Goal: Task Accomplishment & Management: Use online tool/utility

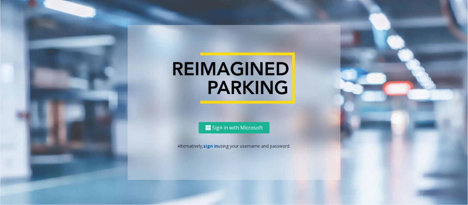
click at [208, 145] on link "sign in" at bounding box center [211, 146] width 15 height 6
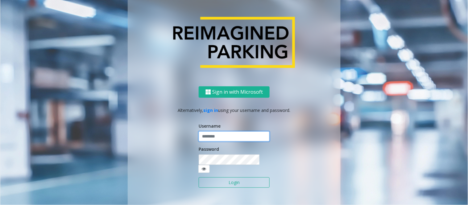
click at [216, 139] on input "text" at bounding box center [234, 136] width 71 height 10
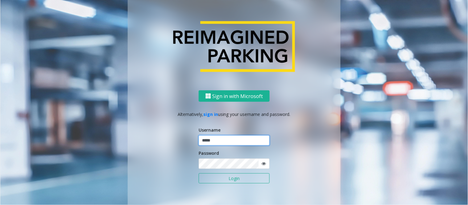
type input "*****"
click at [234, 179] on button "Login" at bounding box center [234, 178] width 71 height 10
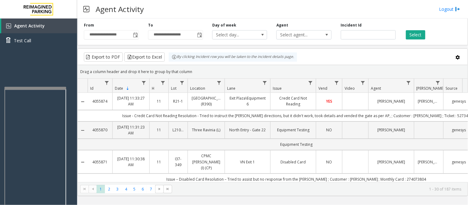
click at [34, 88] on div at bounding box center [35, 88] width 62 height 2
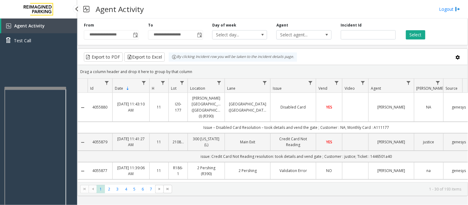
click at [76, 92] on div "Agent Activity Test Call" at bounding box center [38, 121] width 77 height 205
click at [73, 98] on div "Agent Activity Test Call" at bounding box center [38, 121] width 77 height 205
click at [70, 59] on div "Agent Activity Test Call" at bounding box center [38, 121] width 77 height 205
click at [71, 90] on div "Agent Activity Test Call" at bounding box center [38, 121] width 77 height 205
click at [72, 117] on div "Agent Activity Test Call" at bounding box center [38, 121] width 77 height 205
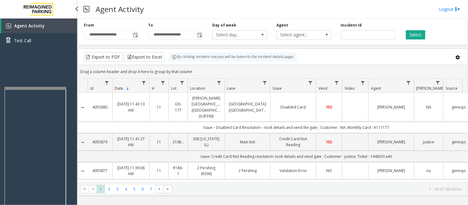
click at [75, 131] on div "Agent Activity Test Call" at bounding box center [38, 121] width 77 height 205
click at [76, 115] on div "Agent Activity Test Call" at bounding box center [38, 121] width 77 height 205
click at [70, 106] on div "Agent Activity Test Call" at bounding box center [38, 121] width 77 height 205
click at [74, 101] on div "Agent Activity Test Call" at bounding box center [38, 121] width 77 height 205
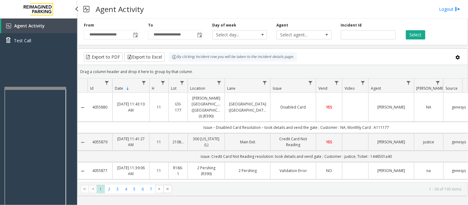
drag, startPoint x: 45, startPoint y: 68, endPoint x: 33, endPoint y: 75, distance: 13.8
click at [33, 75] on div "Agent Activity Test Call" at bounding box center [38, 121] width 77 height 205
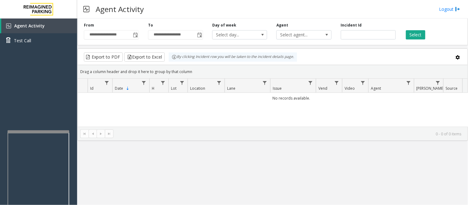
click at [41, 132] on div at bounding box center [38, 131] width 62 height 2
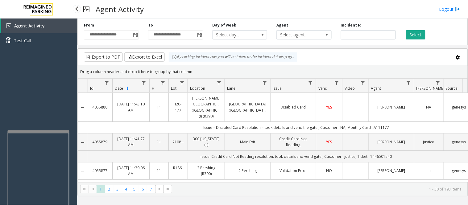
drag, startPoint x: 44, startPoint y: 113, endPoint x: 41, endPoint y: 112, distance: 3.4
click at [41, 112] on div "Agent Activity Test Call" at bounding box center [38, 121] width 77 height 205
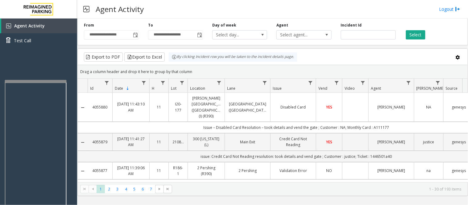
click at [19, 81] on div at bounding box center [36, 81] width 62 height 2
click at [32, 48] on div "Agent Activity Test Call" at bounding box center [38, 36] width 77 height 34
click at [36, 50] on div "Agent Activity Test Call" at bounding box center [38, 36] width 77 height 34
click at [69, 78] on div "Agent Activity Test Call" at bounding box center [38, 121] width 77 height 205
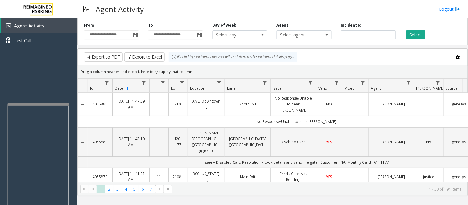
click at [39, 106] on div at bounding box center [38, 175] width 62 height 145
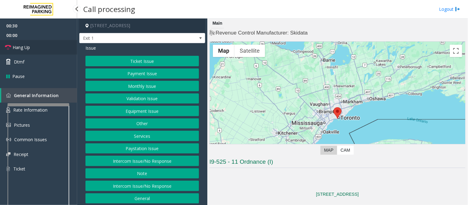
click at [24, 46] on span "Hang Up" at bounding box center [21, 47] width 17 height 6
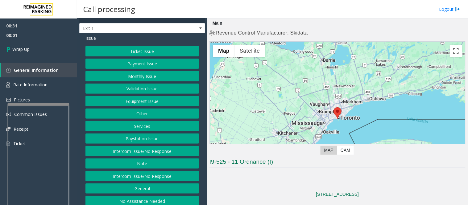
scroll to position [14, 0]
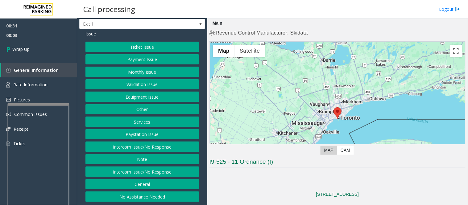
click at [157, 175] on button "Intercom Issue/No Response" at bounding box center [141, 172] width 113 height 10
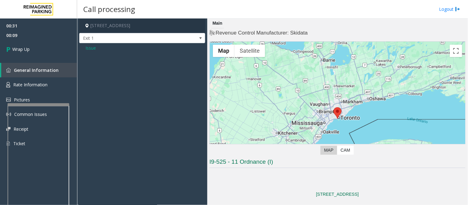
click at [90, 47] on span "Issue" at bounding box center [90, 48] width 10 height 6
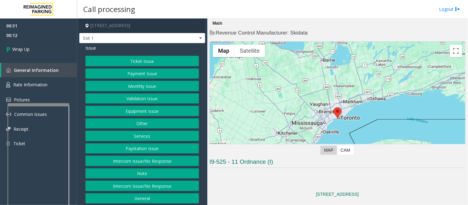
click at [164, 188] on button "Intercom Issue/No Response" at bounding box center [141, 186] width 113 height 10
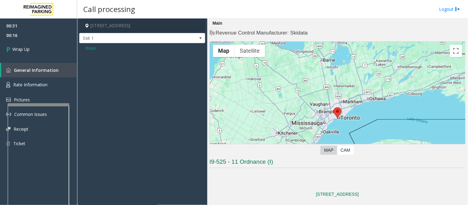
click at [88, 48] on span "Issue" at bounding box center [90, 48] width 10 height 6
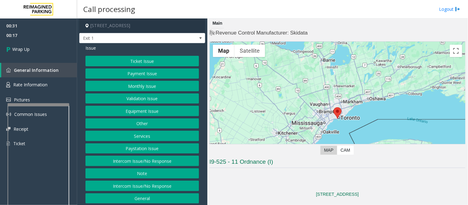
scroll to position [14, 0]
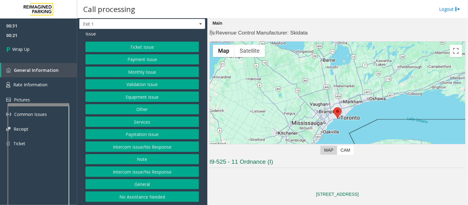
click at [162, 197] on button "No Assistance Needed" at bounding box center [141, 196] width 113 height 10
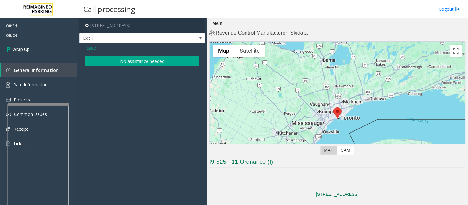
click at [91, 47] on span "Issue" at bounding box center [90, 48] width 10 height 6
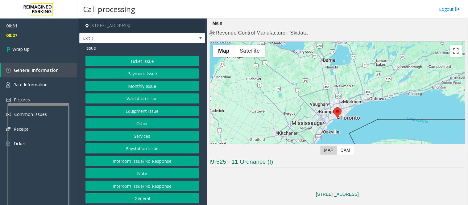
click at [149, 181] on button "Intercom Issue/No Response" at bounding box center [141, 186] width 113 height 10
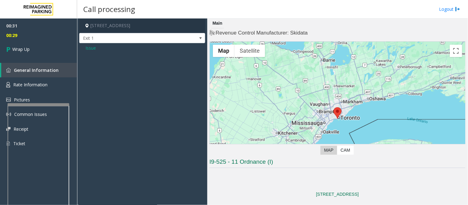
click at [88, 49] on span "Issue" at bounding box center [90, 48] width 10 height 6
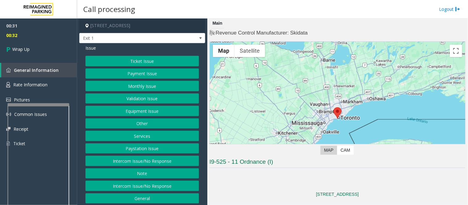
click at [159, 164] on button "Intercom Issue/No Response" at bounding box center [141, 161] width 113 height 10
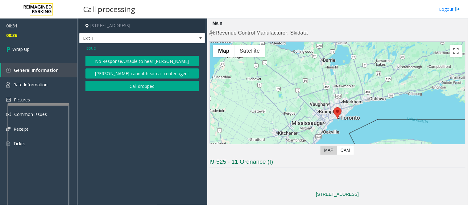
click at [151, 60] on button "No Response/Unable to hear [PERSON_NAME]" at bounding box center [141, 61] width 113 height 10
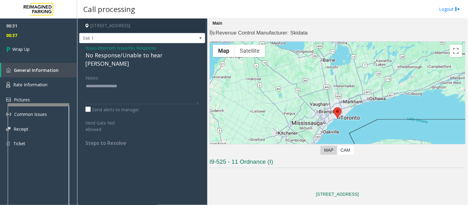
click at [152, 56] on div "No Response/Unable to hear [PERSON_NAME]" at bounding box center [141, 59] width 113 height 17
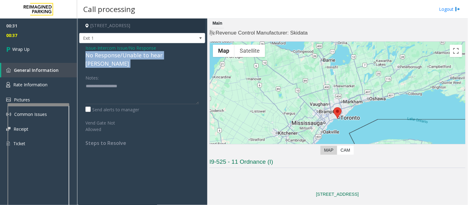
click at [152, 56] on div "No Response/Unable to hear [PERSON_NAME]" at bounding box center [141, 59] width 113 height 17
copy div "No Response/Unable to hear [PERSON_NAME]"
click at [117, 81] on textarea at bounding box center [141, 92] width 113 height 23
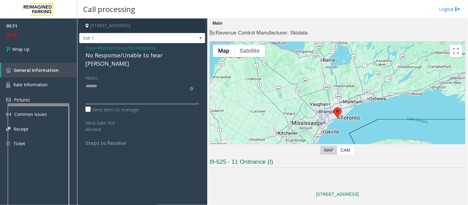
paste textarea "**********"
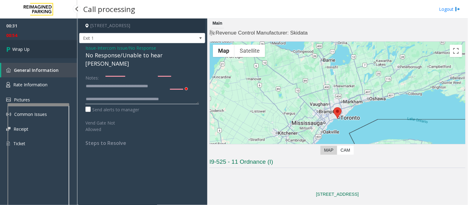
type textarea "**********"
click at [16, 49] on span "Wrap Up" at bounding box center [20, 49] width 17 height 6
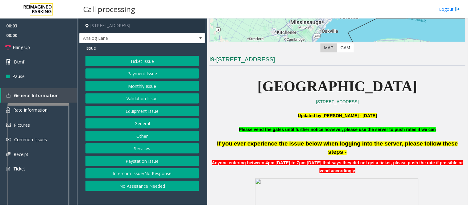
scroll to position [103, 0]
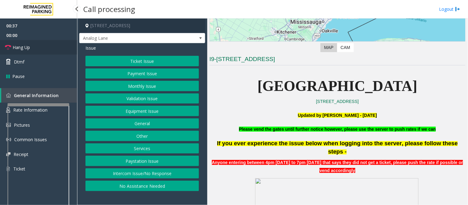
click at [24, 43] on link "Hang Up" at bounding box center [38, 47] width 77 height 14
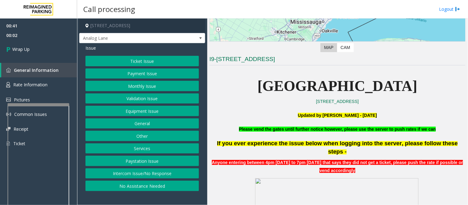
click at [167, 176] on button "Intercom Issue/No Response" at bounding box center [141, 173] width 113 height 10
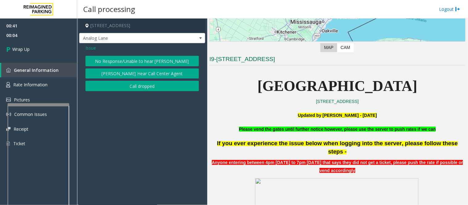
click at [146, 61] on button "No Response/Unable to hear [PERSON_NAME]" at bounding box center [141, 61] width 113 height 10
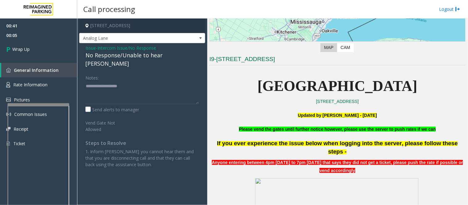
click at [133, 53] on div "No Response/Unable to hear [PERSON_NAME]" at bounding box center [141, 59] width 113 height 17
click at [132, 55] on div "No Response/Unable to hear [PERSON_NAME]" at bounding box center [141, 59] width 113 height 17
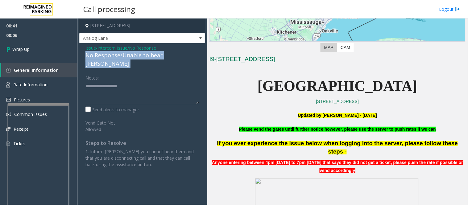
click at [132, 55] on div "No Response/Unable to hear [PERSON_NAME]" at bounding box center [141, 59] width 113 height 17
copy div "No Response/Unable to hear [PERSON_NAME]"
click at [113, 81] on textarea "To enrich screen reader interactions, please activate Accessibility in Grammarl…" at bounding box center [141, 92] width 113 height 23
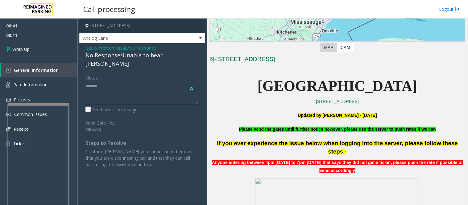
paste textarea "**********"
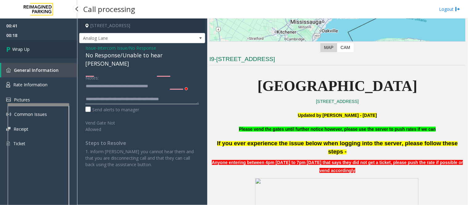
type textarea "**********"
click at [19, 48] on span "Wrap Up" at bounding box center [20, 49] width 17 height 6
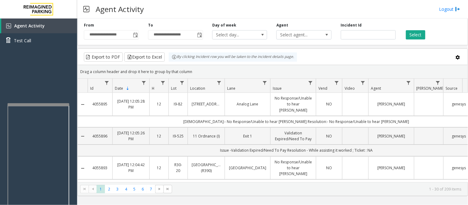
click at [331, 24] on div "Agent Select agent..." at bounding box center [304, 31] width 64 height 17
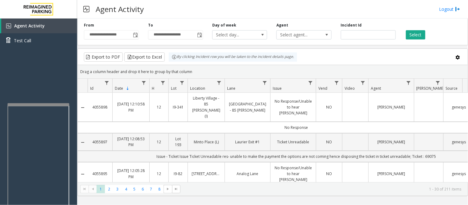
click at [310, 10] on div "Agent Activity Logout" at bounding box center [272, 9] width 391 height 19
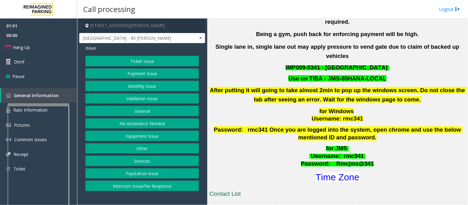
scroll to position [205, 0]
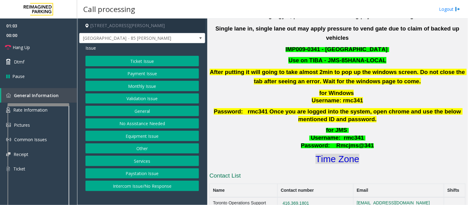
click at [335, 154] on font "Time Zone" at bounding box center [337, 159] width 44 height 10
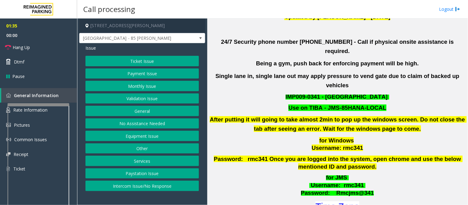
scroll to position [155, 0]
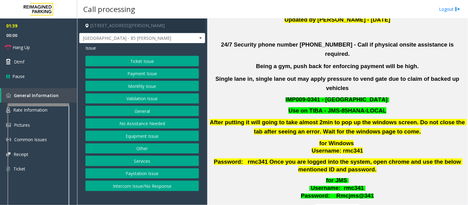
click at [151, 102] on button "Validation Issue" at bounding box center [141, 98] width 113 height 10
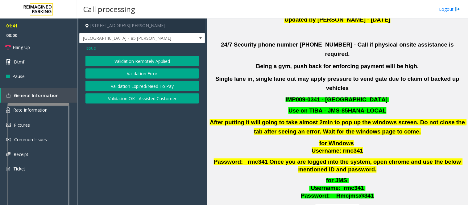
click at [134, 73] on button "Validation Error" at bounding box center [141, 73] width 113 height 10
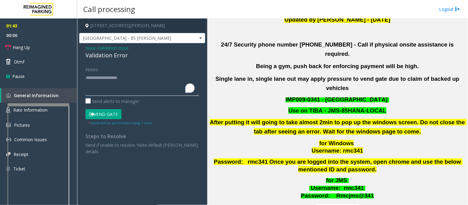
click at [102, 77] on textarea "To enrich screen reader interactions, please activate Accessibility in Grammarl…" at bounding box center [141, 84] width 113 height 23
click at [342, 204] on font "Time Zone" at bounding box center [337, 209] width 44 height 10
click at [103, 115] on button "Vend Gate" at bounding box center [103, 114] width 36 height 10
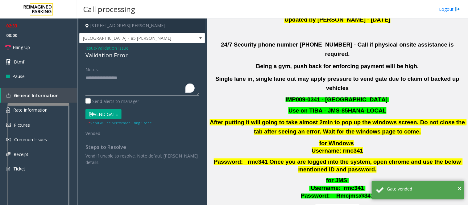
click at [93, 76] on textarea "To enrich screen reader interactions, please activate Accessibility in Grammarl…" at bounding box center [141, 84] width 113 height 23
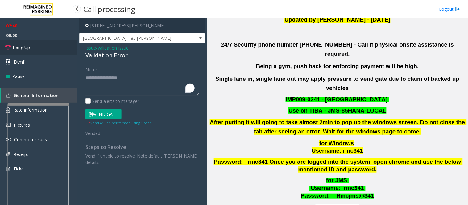
click at [19, 49] on span "Hang Up" at bounding box center [21, 47] width 17 height 6
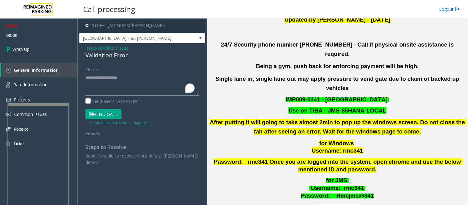
click at [104, 83] on textarea "To enrich screen reader interactions, please activate Accessibility in Grammarl…" at bounding box center [141, 84] width 113 height 23
click at [177, 78] on textarea "To enrich screen reader interactions, please activate Accessibility in Grammarl…" at bounding box center [141, 84] width 113 height 23
click at [115, 84] on textarea "To enrich screen reader interactions, please activate Accessibility in Grammarl…" at bounding box center [141, 84] width 113 height 23
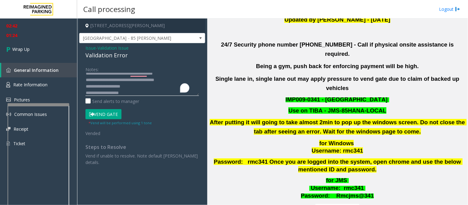
scroll to position [11, 0]
type textarea "**********"
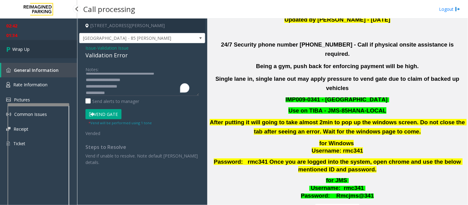
click at [11, 47] on icon at bounding box center [9, 49] width 6 height 10
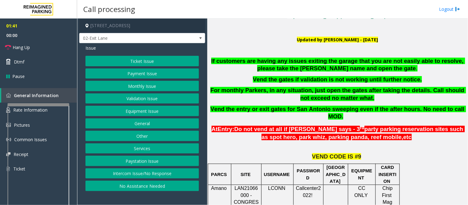
scroll to position [137, 0]
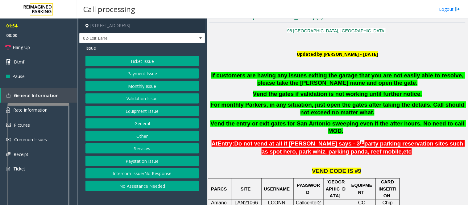
click at [143, 109] on button "Equipment Issue" at bounding box center [141, 111] width 113 height 10
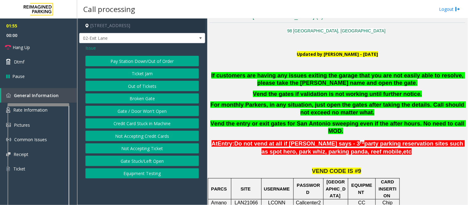
click at [141, 74] on button "Ticket Jam" at bounding box center [141, 73] width 113 height 10
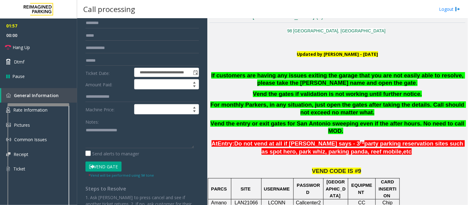
scroll to position [34, 0]
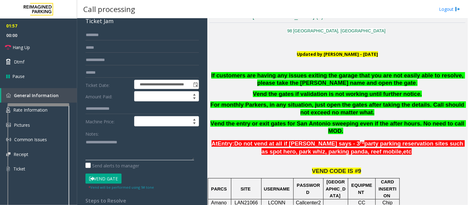
click at [120, 158] on textarea at bounding box center [139, 148] width 109 height 23
click at [116, 150] on textarea "To enrich screen reader interactions, please activate Accessibility in Grammarl…" at bounding box center [139, 148] width 109 height 23
click at [103, 179] on button "Vend Gate" at bounding box center [103, 179] width 36 height 10
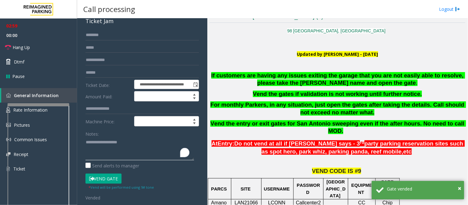
click at [104, 143] on textarea "To enrich screen reader interactions, please activate Accessibility in Grammarl…" at bounding box center [139, 148] width 109 height 23
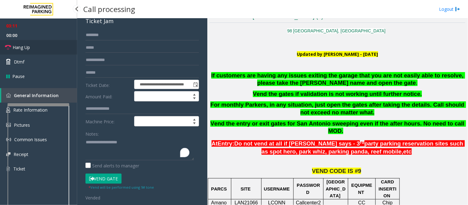
click at [26, 48] on span "Hang Up" at bounding box center [21, 47] width 17 height 6
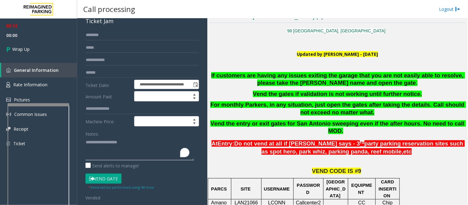
click at [94, 141] on textarea "To enrich screen reader interactions, please activate Accessibility in Grammarl…" at bounding box center [139, 148] width 109 height 23
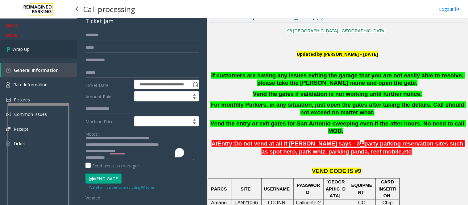
type textarea "**********"
click at [16, 47] on span "Wrap Up" at bounding box center [20, 49] width 17 height 6
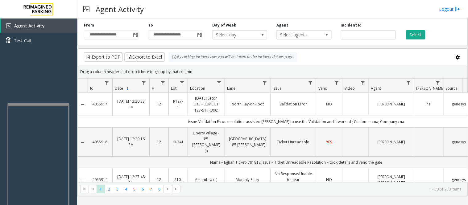
click at [323, 6] on div "Agent Activity Logout" at bounding box center [272, 9] width 391 height 19
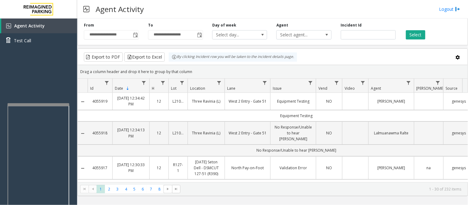
click at [329, 13] on div "Agent Activity Logout" at bounding box center [272, 9] width 391 height 19
click at [331, 7] on div "Agent Activity Logout" at bounding box center [272, 9] width 391 height 19
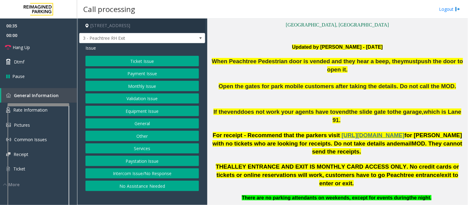
scroll to position [205, 0]
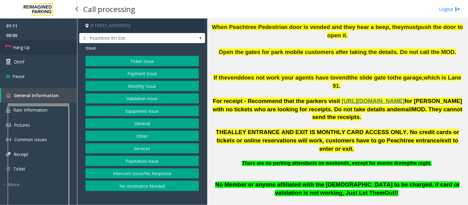
click at [17, 46] on span "Hang Up" at bounding box center [21, 47] width 17 height 6
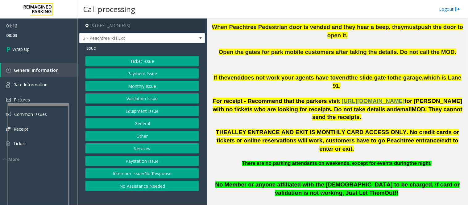
click at [160, 175] on button "Intercom Issue/No Response" at bounding box center [141, 173] width 113 height 10
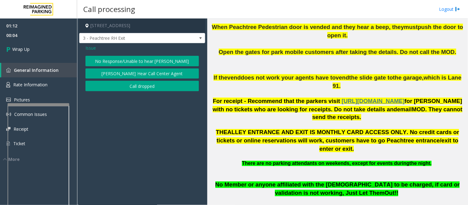
click at [123, 60] on button "No Response/Unable to hear [PERSON_NAME]" at bounding box center [141, 61] width 113 height 10
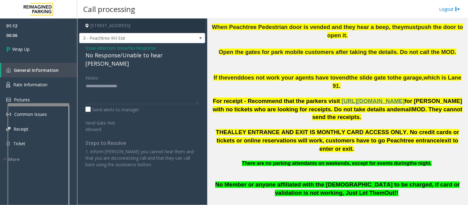
click at [134, 56] on div "No Response/Unable to hear [PERSON_NAME]" at bounding box center [141, 59] width 113 height 17
click at [133, 56] on div "No Response/Unable to hear [PERSON_NAME]" at bounding box center [141, 59] width 113 height 17
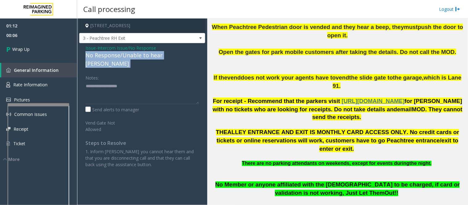
click at [133, 56] on div "No Response/Unable to hear [PERSON_NAME]" at bounding box center [141, 59] width 113 height 17
copy div "No Response/Unable to hear [PERSON_NAME]"
click at [121, 81] on textarea "To enrich screen reader interactions, please activate Accessibility in Grammarl…" at bounding box center [141, 92] width 113 height 23
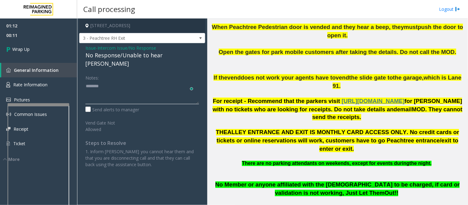
paste textarea "**********"
click at [116, 83] on textarea "To enrich screen reader interactions, please activate Accessibility in Grammarl…" at bounding box center [141, 92] width 113 height 23
paste textarea "**********"
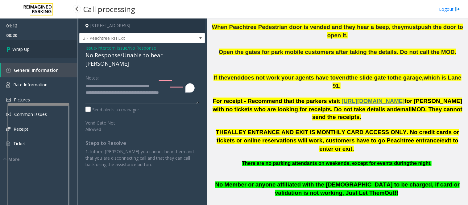
type textarea "**********"
click at [18, 48] on span "Wrap Up" at bounding box center [20, 49] width 17 height 6
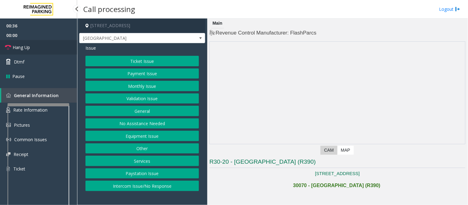
click at [27, 48] on span "Hang Up" at bounding box center [21, 47] width 17 height 6
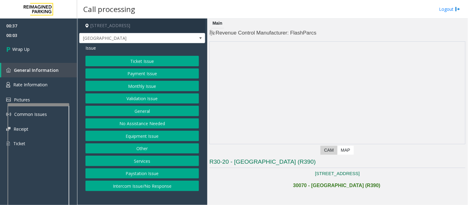
click at [149, 126] on button "No Assistance Needed" at bounding box center [141, 123] width 113 height 10
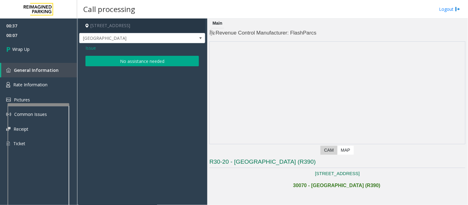
click at [93, 46] on span "Issue" at bounding box center [90, 48] width 10 height 6
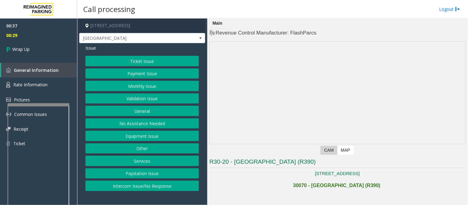
click at [153, 188] on button "Intercom Issue/No Response" at bounding box center [141, 186] width 113 height 10
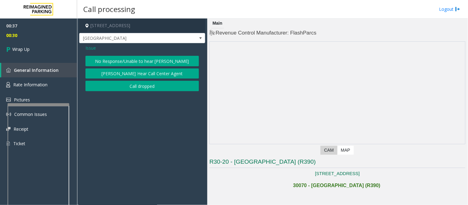
click at [124, 61] on button "No Response/Unable to hear [PERSON_NAME]" at bounding box center [141, 61] width 113 height 10
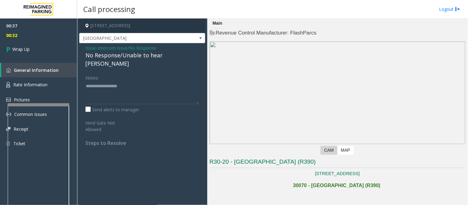
click at [103, 59] on div "No Response/Unable to hear [PERSON_NAME]" at bounding box center [141, 59] width 113 height 17
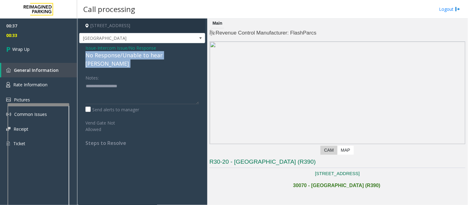
click at [103, 59] on div "No Response/Unable to hear [PERSON_NAME]" at bounding box center [141, 59] width 113 height 17
copy div "No Response/Unable to hear [PERSON_NAME]"
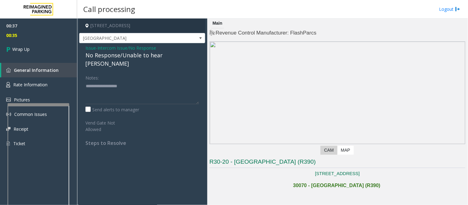
click at [104, 72] on div "Notes:" at bounding box center [141, 88] width 113 height 32
click at [90, 81] on textarea "To enrich screen reader interactions, please activate Accessibility in Grammarl…" at bounding box center [141, 92] width 113 height 23
paste textarea "**********"
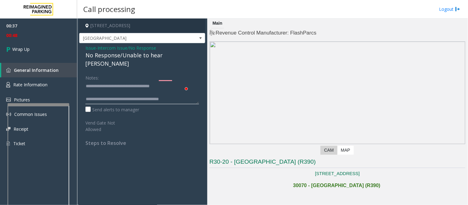
scroll to position [4, 0]
type textarea "**********"
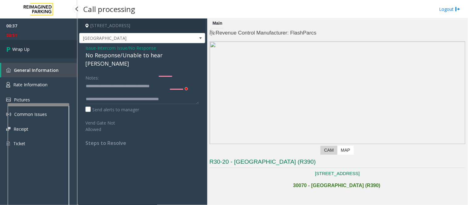
click at [17, 49] on span "Wrap Up" at bounding box center [20, 49] width 17 height 6
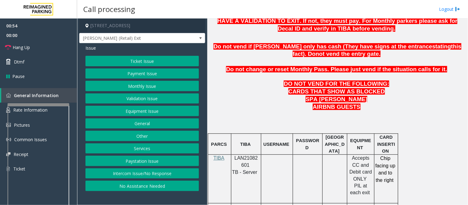
scroll to position [91, 0]
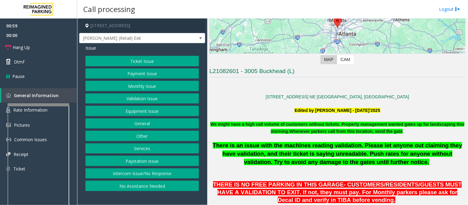
click at [269, 71] on h3 "L21082601 - 3005 Buckhead (L)" at bounding box center [337, 72] width 256 height 10
copy h3 "Buckhead"
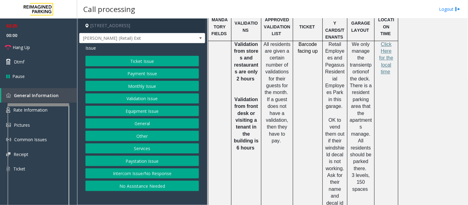
scroll to position [433, 0]
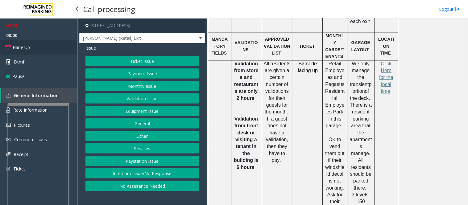
click at [23, 47] on span "Hang Up" at bounding box center [21, 47] width 17 height 6
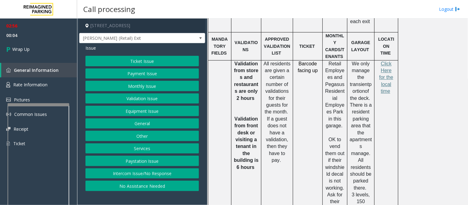
click at [153, 62] on button "Ticket Issue" at bounding box center [141, 61] width 113 height 10
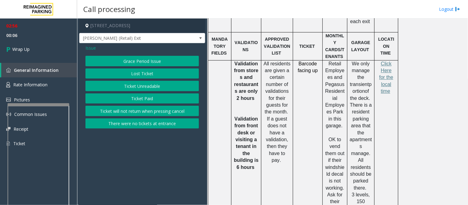
click at [154, 73] on button "Lost Ticket" at bounding box center [141, 73] width 113 height 10
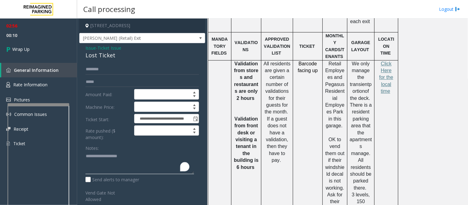
click at [118, 159] on textarea "To enrich screen reader interactions, please activate Accessibility in Grammarl…" at bounding box center [139, 162] width 109 height 23
click at [125, 152] on textarea "To enrich screen reader interactions, please activate Accessibility in Grammarl…" at bounding box center [139, 162] width 109 height 23
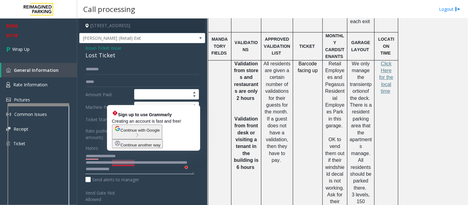
click at [127, 164] on textarea "To enrich screen reader interactions, please activate Accessibility in Grammarl…" at bounding box center [139, 162] width 109 height 23
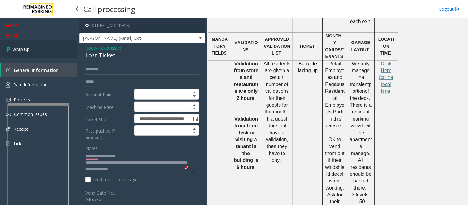
type textarea "**********"
click at [16, 48] on span "Wrap Up" at bounding box center [20, 49] width 17 height 6
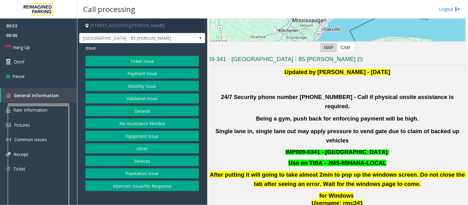
scroll to position [205, 0]
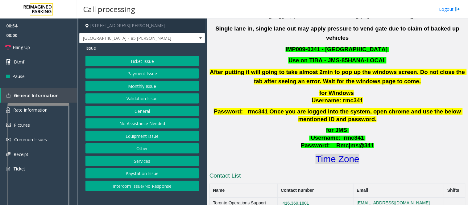
click at [332, 154] on font "Time Zone" at bounding box center [337, 159] width 44 height 10
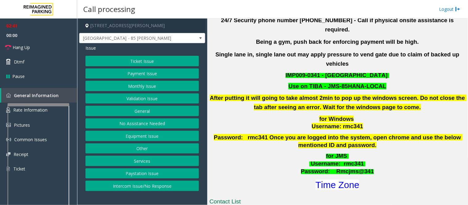
scroll to position [137, 0]
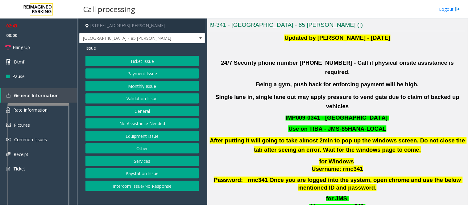
click at [134, 100] on button "Validation Issue" at bounding box center [141, 98] width 113 height 10
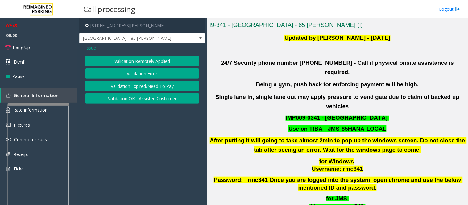
click at [136, 75] on button "Validation Error" at bounding box center [141, 73] width 113 height 10
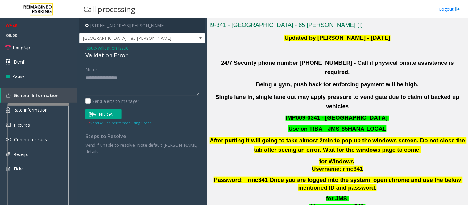
click at [116, 175] on app-call-processing-form "[STREET_ADDRESS][PERSON_NAME] [GEOGRAPHIC_DATA] - 85 [PERSON_NAME] Issue - Vali…" at bounding box center [142, 112] width 130 height 187
click at [104, 114] on button "Vend Gate" at bounding box center [103, 114] width 36 height 10
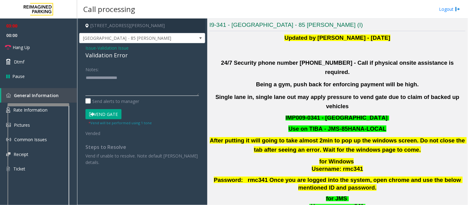
click at [103, 75] on textarea at bounding box center [141, 84] width 113 height 23
click at [19, 48] on span "Hang Up" at bounding box center [21, 47] width 17 height 6
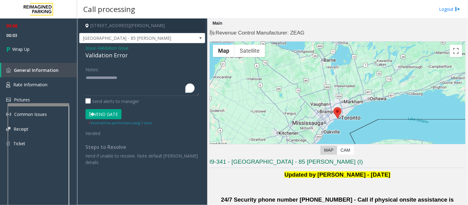
scroll to position [137, 0]
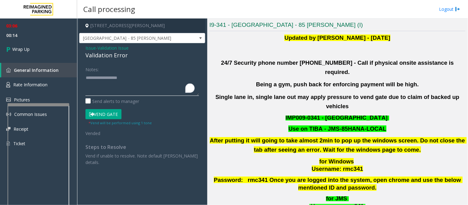
click at [121, 74] on textarea "To enrich screen reader interactions, please activate Accessibility in Grammarl…" at bounding box center [141, 84] width 113 height 23
click at [121, 85] on textarea "To enrich screen reader interactions, please activate Accessibility in Grammarl…" at bounding box center [141, 84] width 113 height 23
paste textarea "**********"
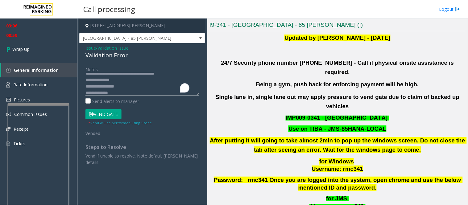
click at [103, 86] on textarea "To enrich screen reader interactions, please activate Accessibility in Grammarl…" at bounding box center [141, 84] width 113 height 23
type textarea "**********"
click at [15, 47] on span "Wrap Up" at bounding box center [20, 49] width 17 height 6
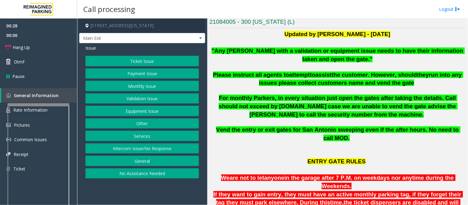
scroll to position [137, 0]
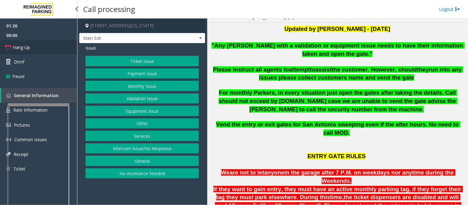
click at [17, 47] on span "Hang Up" at bounding box center [21, 47] width 17 height 6
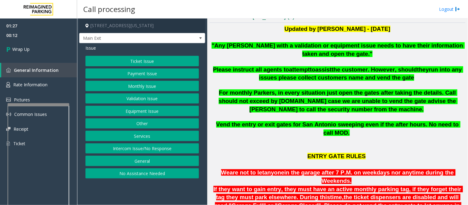
click at [154, 73] on button "Payment Issue" at bounding box center [141, 73] width 113 height 10
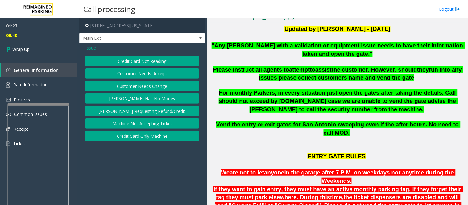
click at [154, 60] on button "Credit Card Not Reading" at bounding box center [141, 61] width 113 height 10
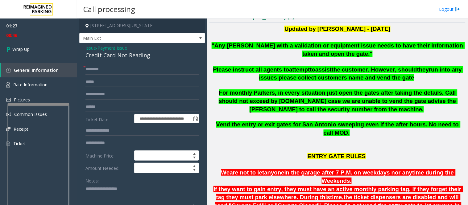
click at [135, 55] on div "Credit Card Not Reading" at bounding box center [141, 55] width 113 height 8
click at [134, 55] on div "Credit Card Not Reading" at bounding box center [141, 55] width 113 height 8
drag, startPoint x: 81, startPoint y: 47, endPoint x: 149, endPoint y: 57, distance: 69.2
click at [149, 57] on div "**********" at bounding box center [142, 164] width 126 height 242
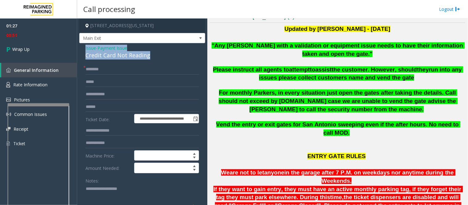
copy div "Issue - Payment Issue Credit Card Not Reading"
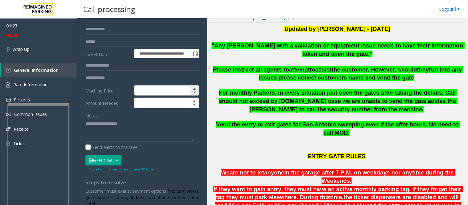
scroll to position [68, 0]
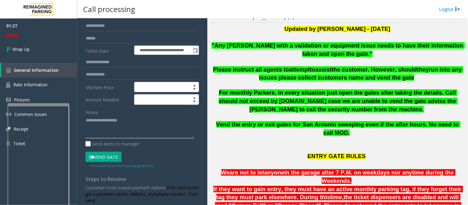
click at [90, 121] on textarea at bounding box center [139, 127] width 109 height 23
paste textarea "**********"
click at [138, 126] on textarea "To enrich screen reader interactions, please activate Accessibility in Grammarl…" at bounding box center [139, 127] width 109 height 23
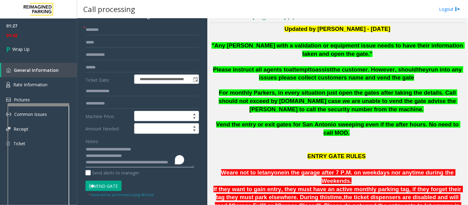
scroll to position [0, 0]
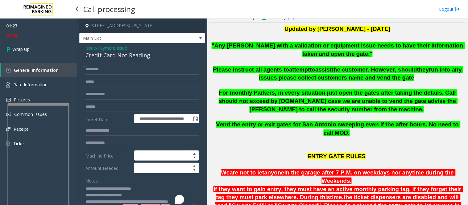
type textarea "**********"
click at [99, 68] on input "text" at bounding box center [141, 69] width 113 height 10
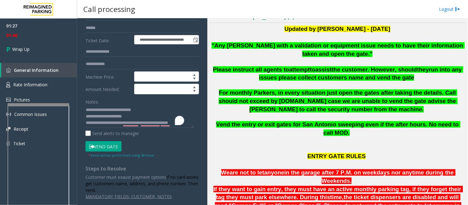
scroll to position [80, 0]
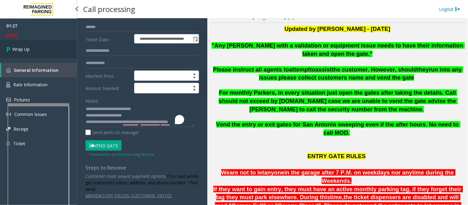
type input "**"
click at [14, 45] on link "Wrap Up" at bounding box center [38, 49] width 77 height 18
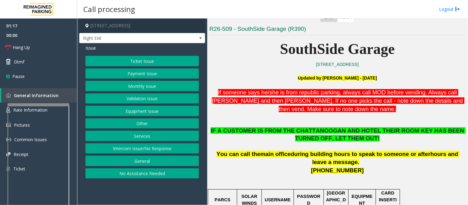
scroll to position [137, 0]
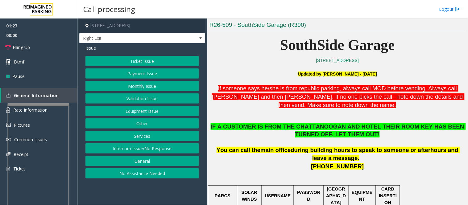
click at [147, 136] on button "Services" at bounding box center [141, 136] width 113 height 10
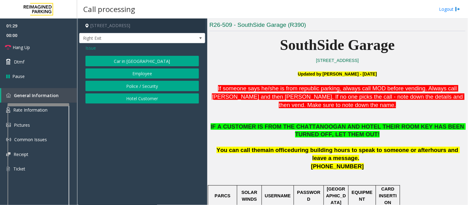
click at [145, 99] on button "Hotel Customer" at bounding box center [141, 98] width 113 height 10
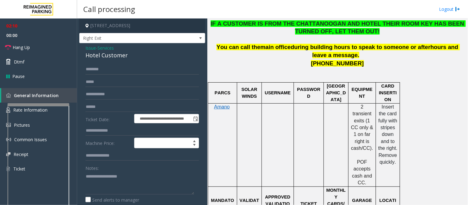
scroll to position [240, 0]
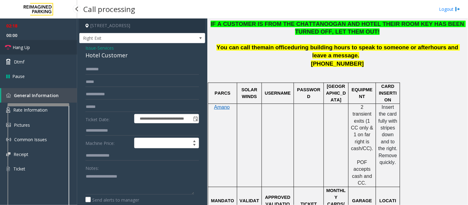
click at [20, 49] on span "Hang Up" at bounding box center [21, 47] width 17 height 6
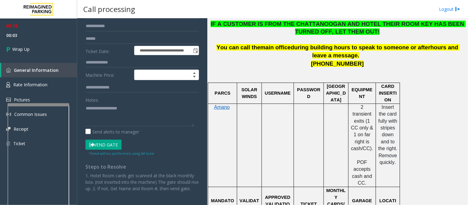
scroll to position [68, 0]
drag, startPoint x: 101, startPoint y: 109, endPoint x: 105, endPoint y: 103, distance: 8.2
click at [100, 108] on textarea at bounding box center [139, 114] width 109 height 23
click at [106, 99] on div "Notes:" at bounding box center [141, 110] width 113 height 32
click at [96, 106] on textarea "To enrich screen reader interactions, please activate Accessibility in Grammarl…" at bounding box center [139, 114] width 109 height 23
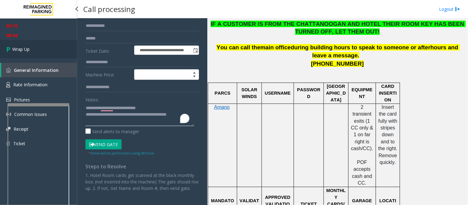
type textarea "**********"
click at [16, 51] on span "Wrap Up" at bounding box center [20, 49] width 17 height 6
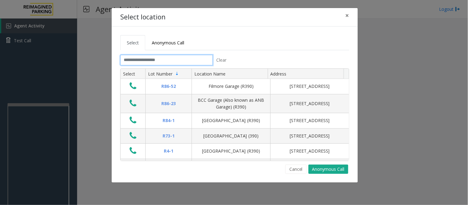
click at [167, 60] on input "text" at bounding box center [166, 60] width 93 height 10
click at [347, 17] on span "×" at bounding box center [347, 15] width 4 height 9
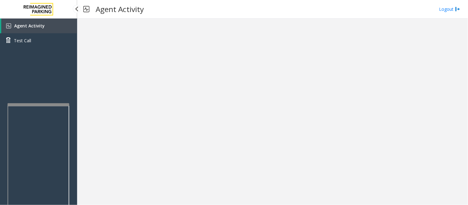
click at [71, 111] on div "Agent Activity Test Call" at bounding box center [38, 121] width 77 height 205
click at [71, 121] on div "Agent Activity Test Call" at bounding box center [38, 121] width 77 height 205
click at [71, 122] on div "Agent Activity Test Call" at bounding box center [38, 121] width 77 height 205
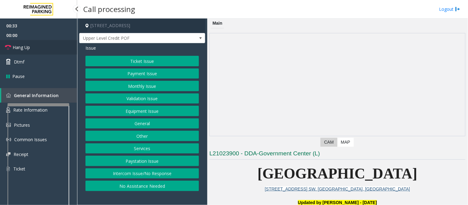
click at [19, 47] on span "Hang Up" at bounding box center [21, 47] width 17 height 6
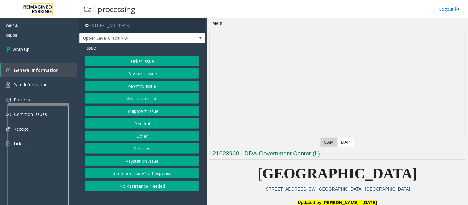
click at [161, 175] on button "Intercom Issue/No Response" at bounding box center [141, 173] width 113 height 10
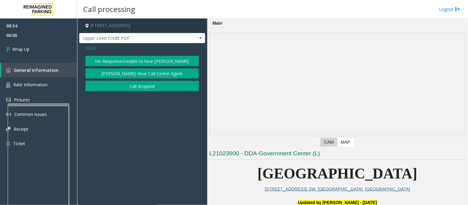
click at [125, 60] on button "No Response/Unable to hear [PERSON_NAME]" at bounding box center [141, 61] width 113 height 10
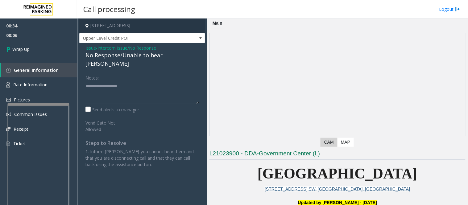
click at [105, 56] on div "No Response/Unable to hear [PERSON_NAME]" at bounding box center [141, 59] width 113 height 17
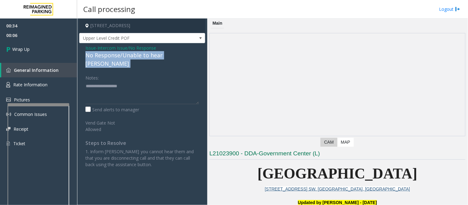
click at [105, 56] on div "No Response/Unable to hear [PERSON_NAME]" at bounding box center [141, 59] width 113 height 17
drag, startPoint x: 82, startPoint y: 48, endPoint x: 180, endPoint y: 54, distance: 98.2
click at [180, 54] on div "Issue - Intercom Issue/No Response No Response/Unable to hear parker Notes: Sen…" at bounding box center [142, 108] width 126 height 131
copy div "Issue - Intercom Issue/No Response No Response/Unable to hear parker"
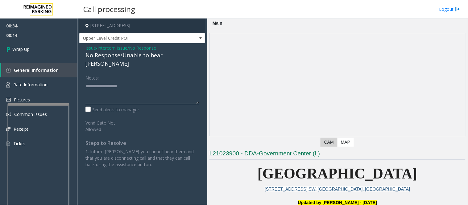
click at [100, 81] on textarea at bounding box center [141, 92] width 113 height 23
paste textarea "**********"
click at [163, 83] on textarea "To enrich screen reader interactions, please activate Accessibility in Grammarl…" at bounding box center [141, 92] width 113 height 23
paste textarea "**********"
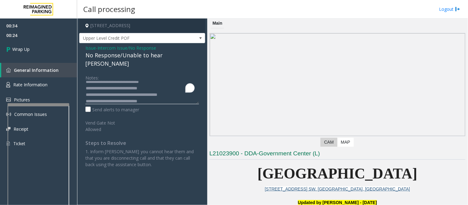
scroll to position [4, 0]
type textarea "**********"
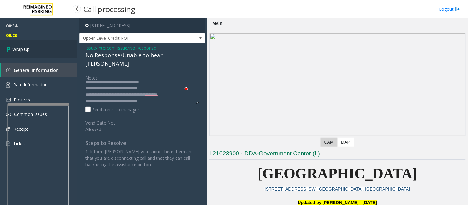
click at [12, 48] on span "Wrap Up" at bounding box center [20, 49] width 17 height 6
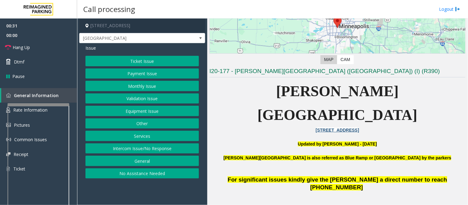
scroll to position [103, 0]
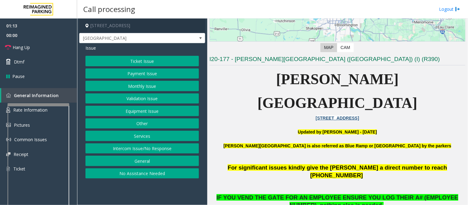
click at [130, 109] on button "Equipment Issue" at bounding box center [141, 111] width 113 height 10
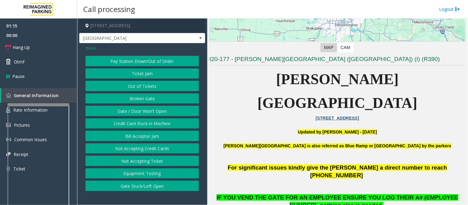
click at [128, 111] on button "Gate / Door Won't Open" at bounding box center [141, 111] width 113 height 10
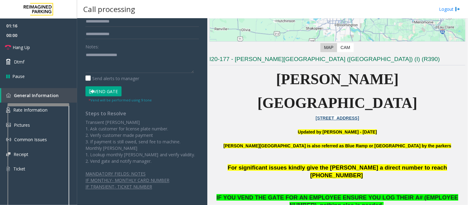
scroll to position [150, 0]
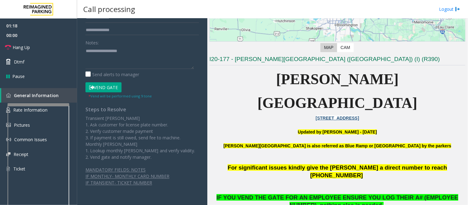
click at [95, 87] on button "Vend Gate" at bounding box center [103, 87] width 36 height 10
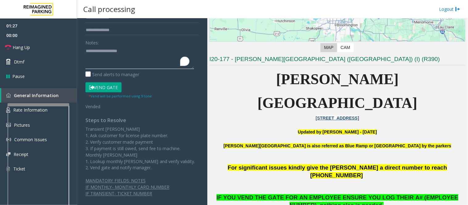
click at [129, 57] on textarea "To enrich screen reader interactions, please activate Accessibility in Grammarl…" at bounding box center [139, 57] width 109 height 23
click at [21, 48] on span "Hang Up" at bounding box center [21, 47] width 17 height 6
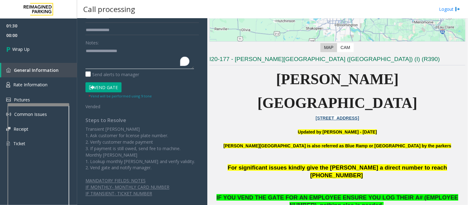
click at [109, 58] on textarea "To enrich screen reader interactions, please activate Accessibility in Grammarl…" at bounding box center [139, 57] width 109 height 23
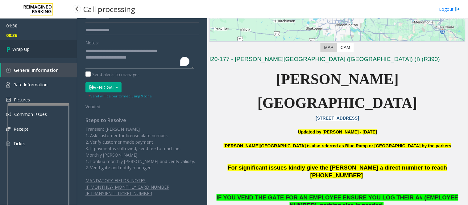
type textarea "**********"
click at [26, 51] on span "Wrap Up" at bounding box center [20, 49] width 17 height 6
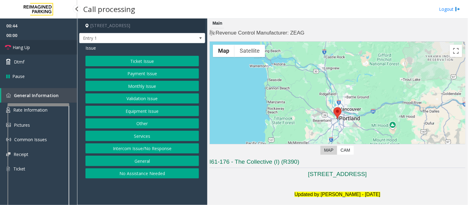
click at [32, 47] on link "Hang Up" at bounding box center [38, 47] width 77 height 14
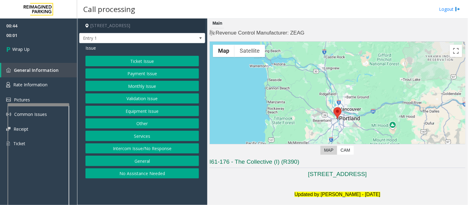
click at [150, 147] on button "Intercom Issue/No Response" at bounding box center [141, 148] width 113 height 10
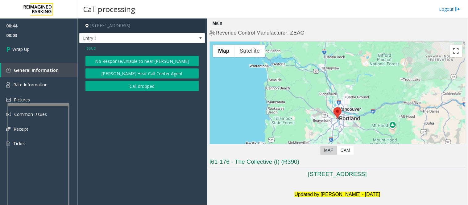
click at [146, 63] on button "No Response/Unable to hear [PERSON_NAME]" at bounding box center [141, 61] width 113 height 10
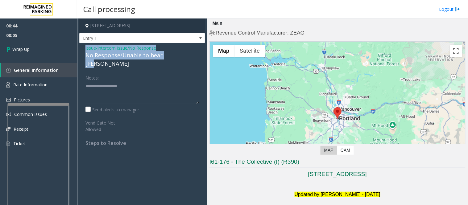
drag, startPoint x: 84, startPoint y: 47, endPoint x: 170, endPoint y: 60, distance: 86.6
click at [170, 60] on div "Issue - Intercom Issue/No Response No Response/Unable to hear parker Notes: Sen…" at bounding box center [142, 97] width 126 height 109
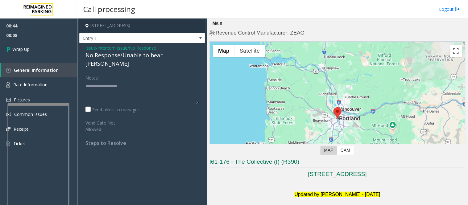
click at [82, 50] on div "Issue - Intercom Issue/No Response No Response/Unable to hear parker Notes: Sen…" at bounding box center [142, 97] width 126 height 109
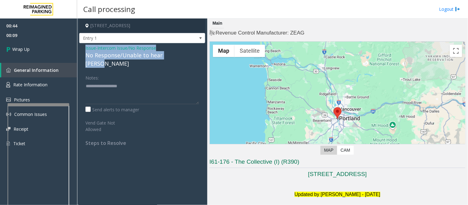
drag, startPoint x: 84, startPoint y: 48, endPoint x: 179, endPoint y: 59, distance: 95.9
click at [179, 59] on div "Issue - Intercom Issue/No Response No Response/Unable to hear parker Notes: Sen…" at bounding box center [142, 97] width 126 height 109
copy div "Issue - Intercom Issue/No Response No Response/Unable to hear parker"
click at [107, 81] on textarea "To enrich screen reader interactions, please activate Accessibility in Grammarl…" at bounding box center [141, 92] width 113 height 23
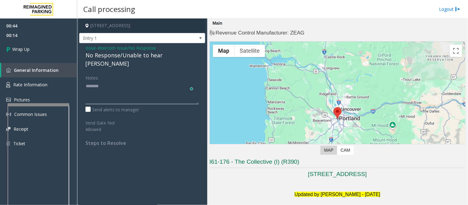
paste textarea "**********"
click at [112, 92] on textarea "To enrich screen reader interactions, please activate Accessibility in Grammarl…" at bounding box center [141, 92] width 113 height 23
click at [166, 84] on textarea "To enrich screen reader interactions, please activate Accessibility in Grammarl…" at bounding box center [141, 92] width 113 height 23
paste textarea "**********"
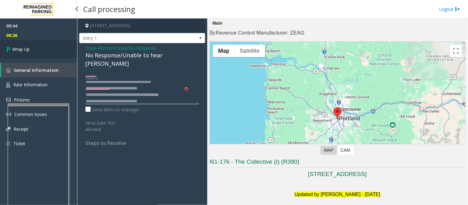
type textarea "**********"
click at [23, 45] on link "Wrap Up" at bounding box center [38, 49] width 77 height 18
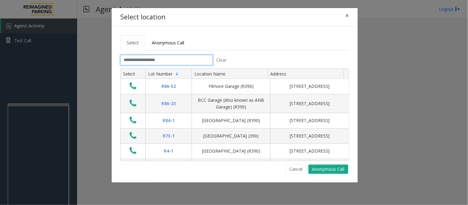
click at [164, 62] on input "text" at bounding box center [166, 60] width 93 height 10
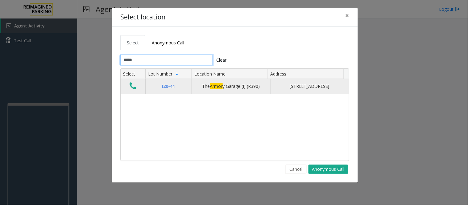
type input "*****"
click at [133, 87] on icon "Data table" at bounding box center [133, 86] width 7 height 9
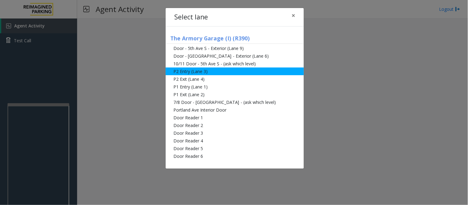
click at [243, 72] on li "P2 Entry (Lane 3)" at bounding box center [235, 72] width 138 height 8
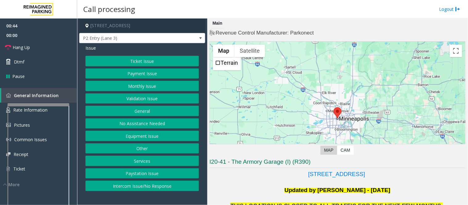
click at [150, 45] on div "Issue" at bounding box center [141, 48] width 113 height 6
click at [147, 39] on span "P2 Entry (Lane 3)" at bounding box center [130, 38] width 100 height 10
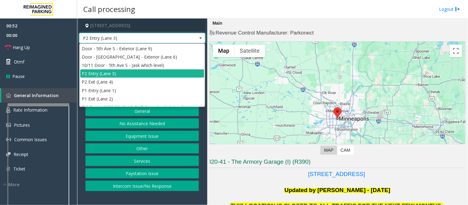
click at [228, 183] on p at bounding box center [337, 182] width 256 height 8
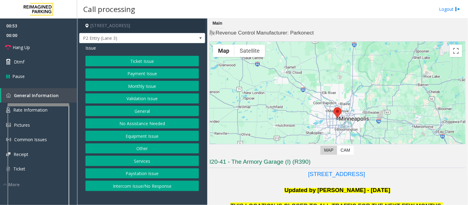
click at [237, 186] on p "Updated by Pranav Babbar - 17th July 2024" at bounding box center [337, 190] width 256 height 8
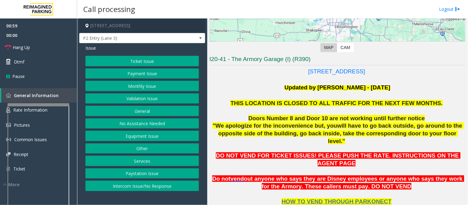
scroll to position [171, 0]
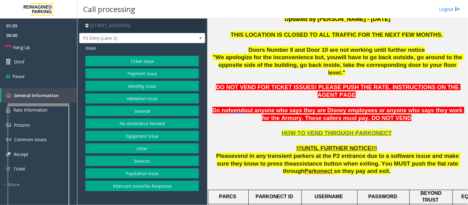
click at [153, 135] on button "Equipment Issue" at bounding box center [141, 136] width 113 height 10
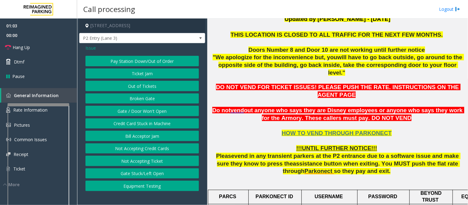
click at [138, 111] on button "Gate / Door Won't Open" at bounding box center [141, 111] width 113 height 10
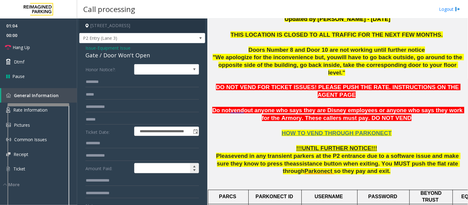
scroll to position [103, 0]
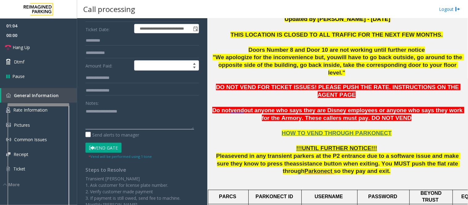
click at [139, 120] on textarea at bounding box center [139, 117] width 109 height 23
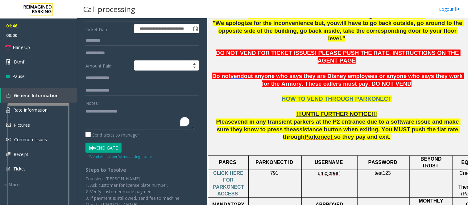
scroll to position [274, 0]
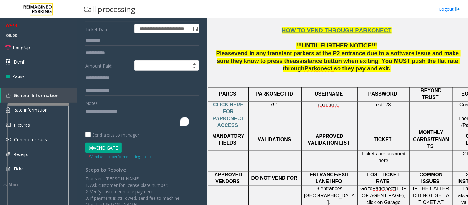
click at [101, 149] on button "Vend Gate" at bounding box center [103, 148] width 36 height 10
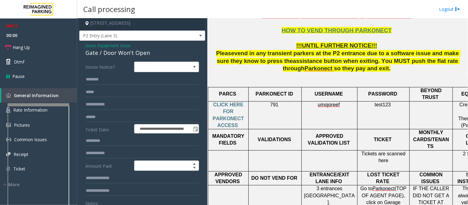
scroll to position [0, 0]
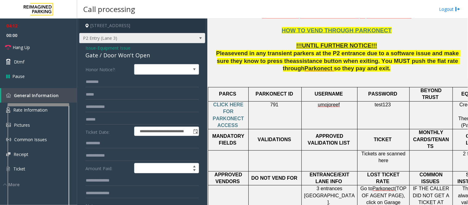
click at [127, 35] on span "P2 Entry (Lane 3)" at bounding box center [130, 38] width 100 height 10
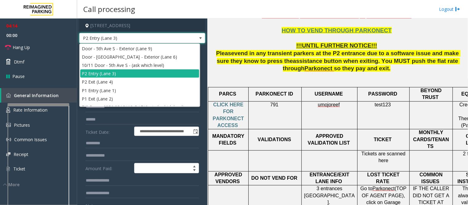
click at [109, 131] on label "Ticket Date:" at bounding box center [108, 131] width 49 height 9
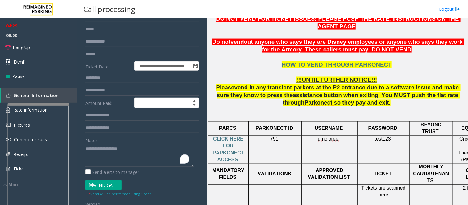
scroll to position [68, 0]
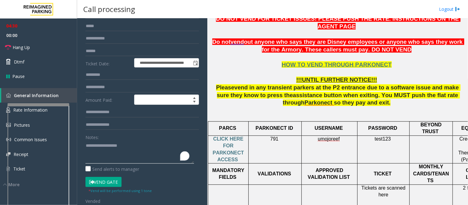
click at [115, 147] on textarea "To enrich screen reader interactions, please activate Accessibility in Grammarl…" at bounding box center [139, 152] width 109 height 23
click at [35, 47] on link "Hang Up" at bounding box center [38, 47] width 77 height 14
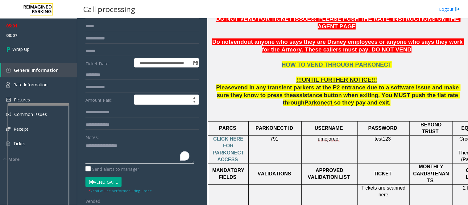
click at [112, 144] on textarea "To enrich screen reader interactions, please activate Accessibility in Grammarl…" at bounding box center [139, 152] width 109 height 23
click at [89, 147] on textarea "To enrich screen reader interactions, please activate Accessibility in Grammarl…" at bounding box center [139, 152] width 109 height 23
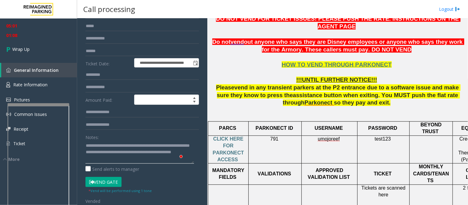
scroll to position [4, 0]
type textarea "**********"
click at [27, 45] on link "Wrap Up" at bounding box center [38, 49] width 77 height 18
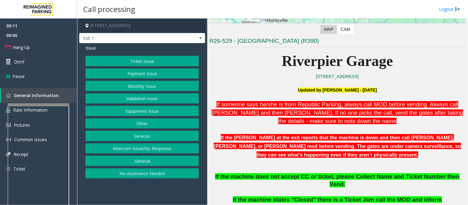
scroll to position [137, 0]
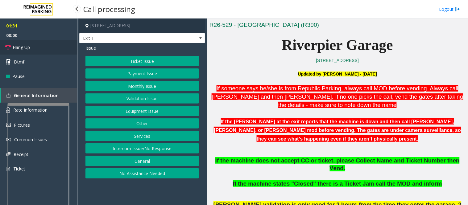
click at [27, 48] on span "Hang Up" at bounding box center [21, 47] width 17 height 6
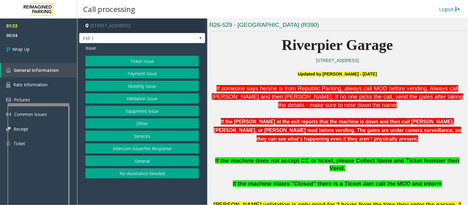
click at [147, 59] on button "Ticket Issue" at bounding box center [141, 61] width 113 height 10
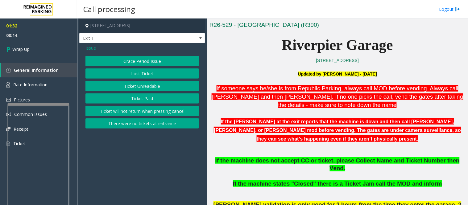
click at [152, 86] on button "Ticket Unreadable" at bounding box center [141, 86] width 113 height 10
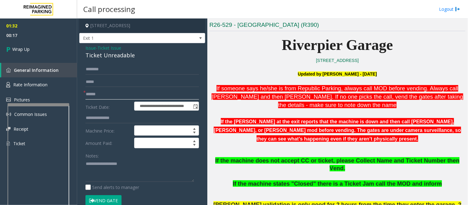
click at [105, 96] on input "text" at bounding box center [141, 94] width 113 height 10
type input "**"
click at [114, 49] on span "Ticket Issue" at bounding box center [109, 48] width 24 height 6
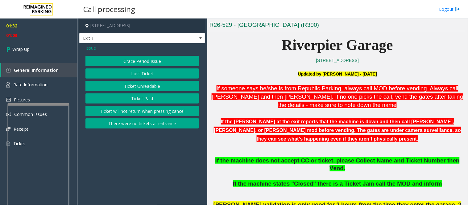
click at [91, 47] on span "Issue" at bounding box center [90, 48] width 10 height 6
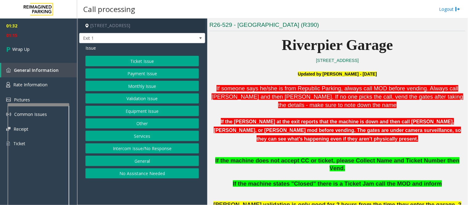
click at [147, 121] on button "Other" at bounding box center [141, 123] width 113 height 10
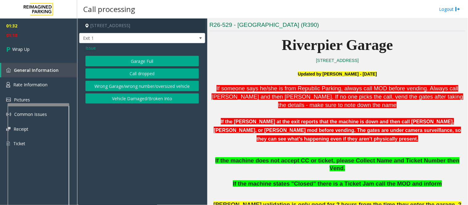
click at [90, 45] on span "Issue" at bounding box center [90, 48] width 10 height 6
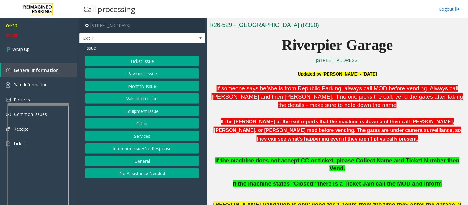
click at [162, 111] on button "Equipment Issue" at bounding box center [141, 111] width 113 height 10
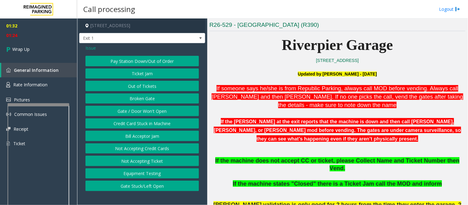
click at [147, 110] on button "Gate / Door Won't Open" at bounding box center [141, 111] width 113 height 10
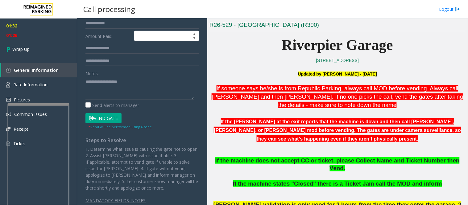
scroll to position [131, 0]
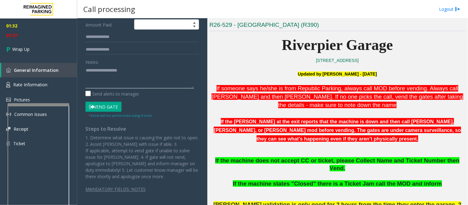
click at [106, 66] on textarea at bounding box center [139, 76] width 109 height 23
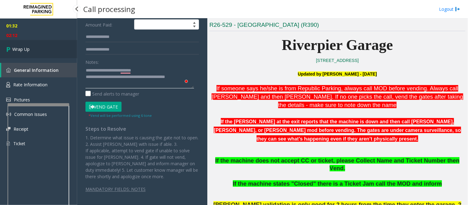
type textarea "**********"
click at [26, 51] on span "Wrap Up" at bounding box center [20, 49] width 17 height 6
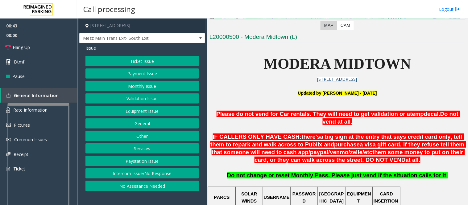
scroll to position [137, 0]
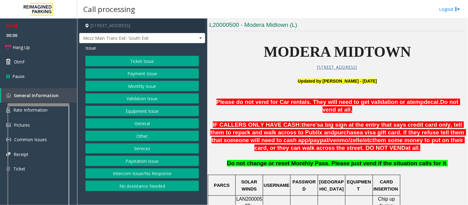
copy span "LAN20000500"
click at [146, 64] on button "Ticket Issue" at bounding box center [141, 61] width 113 height 10
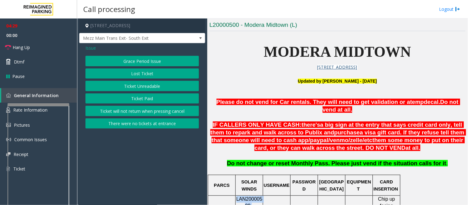
click at [150, 96] on button "Ticket Paid" at bounding box center [141, 98] width 113 height 10
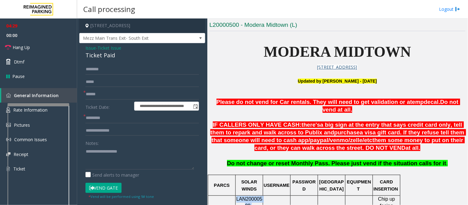
scroll to position [68, 0]
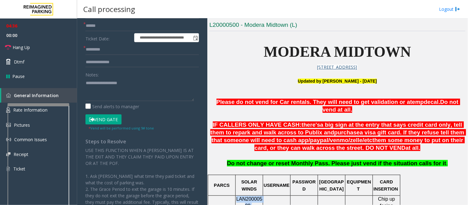
click at [108, 117] on button "Vend Gate" at bounding box center [103, 119] width 36 height 10
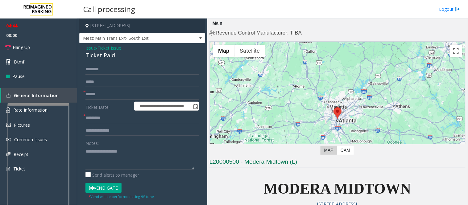
scroll to position [137, 0]
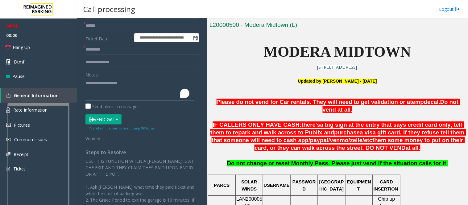
paste textarea "**********"
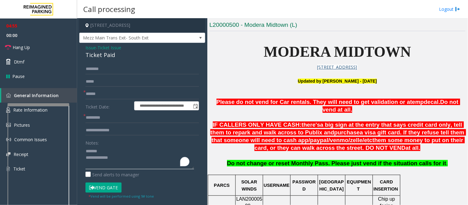
scroll to position [0, 0]
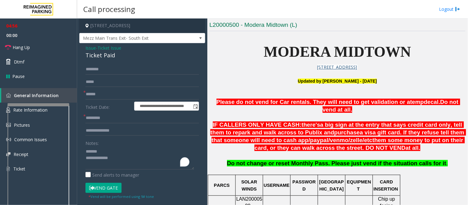
click at [104, 56] on div "Ticket Paid" at bounding box center [141, 55] width 113 height 8
click at [36, 44] on link "Hang Up" at bounding box center [38, 47] width 77 height 14
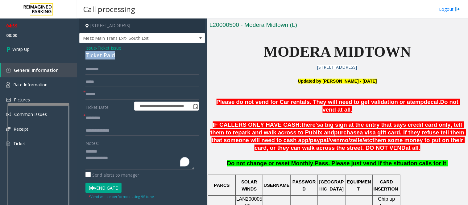
click at [96, 58] on div "Ticket Paid" at bounding box center [141, 55] width 113 height 8
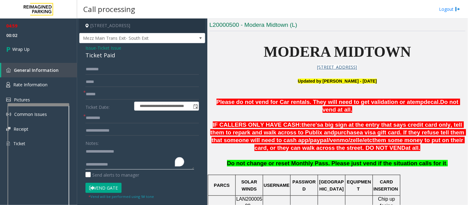
click at [130, 168] on textarea "To enrich screen reader interactions, please activate Accessibility in Grammarl…" at bounding box center [139, 157] width 109 height 23
click at [135, 164] on textarea "To enrich screen reader interactions, please activate Accessibility in Grammarl…" at bounding box center [139, 157] width 109 height 23
type textarea "**********"
click at [133, 157] on textarea "To enrich screen reader interactions, please activate Accessibility in Grammarl…" at bounding box center [139, 157] width 109 height 23
click at [116, 96] on input "text" at bounding box center [141, 94] width 113 height 10
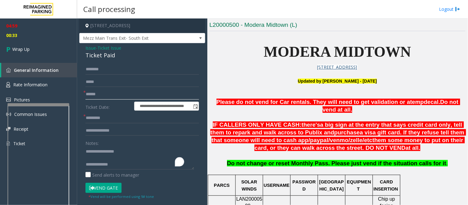
click at [110, 96] on input "text" at bounding box center [141, 94] width 113 height 10
type input "******"
click at [100, 117] on input "text" at bounding box center [141, 118] width 113 height 10
click at [96, 69] on input "text" at bounding box center [141, 69] width 113 height 10
click at [107, 71] on input "********" at bounding box center [141, 69] width 113 height 10
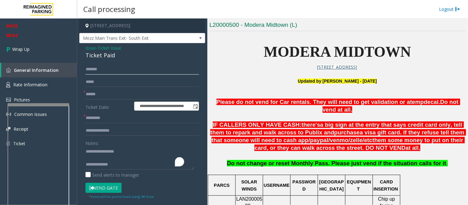
type input "*******"
click at [108, 118] on input "text" at bounding box center [141, 118] width 113 height 10
click at [100, 116] on input "text" at bounding box center [141, 118] width 113 height 10
type input "*****"
click at [128, 164] on textarea "To enrich screen reader interactions, please activate Accessibility in Grammarl…" at bounding box center [139, 157] width 109 height 23
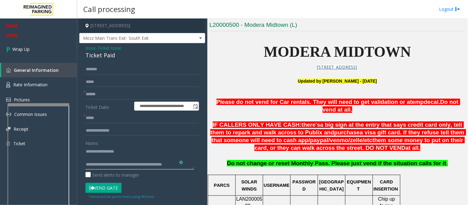
click at [187, 166] on textarea "To enrich screen reader interactions, please activate Accessibility in Grammarl…" at bounding box center [139, 157] width 109 height 23
paste textarea "**********"
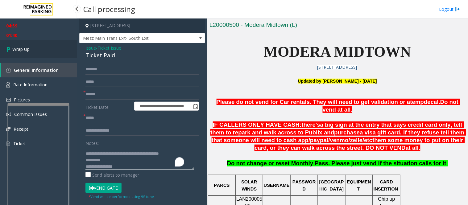
type textarea "**********"
click at [19, 50] on span "Wrap Up" at bounding box center [20, 49] width 17 height 6
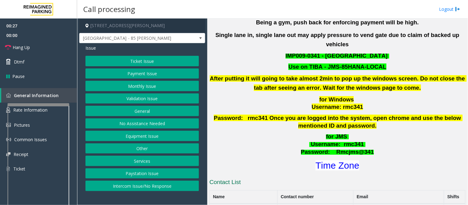
scroll to position [205, 0]
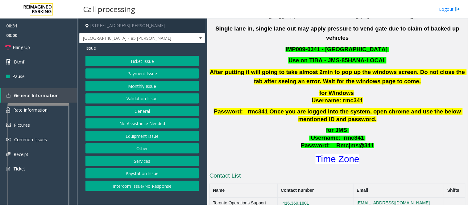
click at [155, 60] on button "Ticket Issue" at bounding box center [141, 61] width 113 height 10
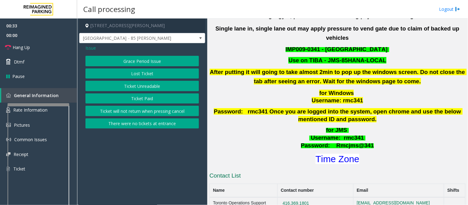
click at [149, 87] on button "Ticket Unreadable" at bounding box center [141, 86] width 113 height 10
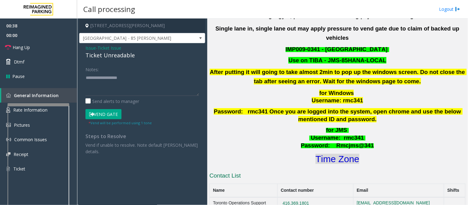
click at [342, 154] on font "Time Zone" at bounding box center [337, 159] width 44 height 10
click at [96, 48] on span "- Ticket Issue" at bounding box center [108, 48] width 25 height 6
click at [86, 48] on span "Issue" at bounding box center [90, 48] width 10 height 6
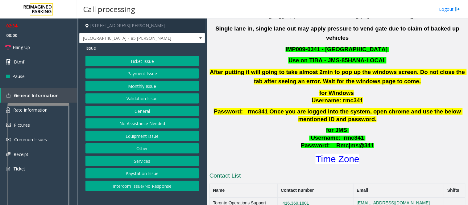
click at [128, 98] on button "Validation Issue" at bounding box center [141, 98] width 113 height 10
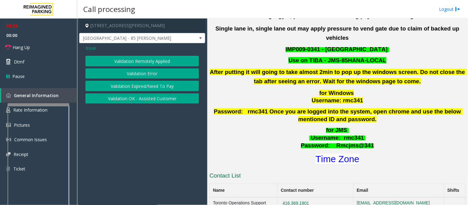
click at [134, 76] on button "Validation Error" at bounding box center [141, 73] width 113 height 10
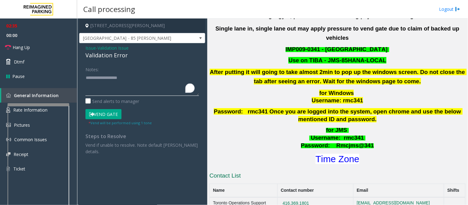
click at [123, 89] on textarea "To enrich screen reader interactions, please activate Accessibility in Grammarl…" at bounding box center [141, 84] width 113 height 23
click at [108, 114] on button "Vend Gate" at bounding box center [103, 114] width 36 height 10
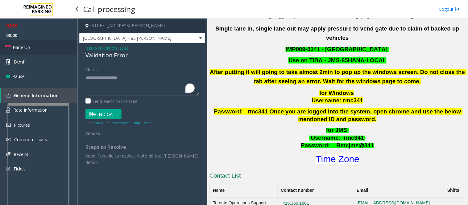
click at [19, 50] on span "Hang Up" at bounding box center [21, 47] width 17 height 6
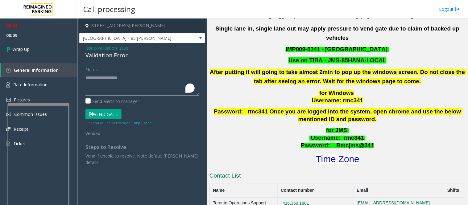
click at [102, 76] on textarea "To enrich screen reader interactions, please activate Accessibility in Grammarl…" at bounding box center [141, 84] width 113 height 23
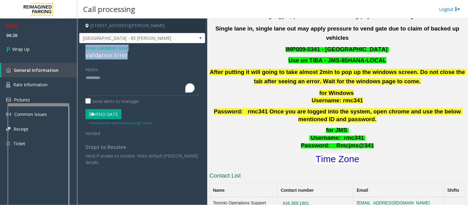
drag, startPoint x: 125, startPoint y: 57, endPoint x: 84, endPoint y: 48, distance: 42.6
click at [84, 48] on div "Issue - Validation Issue Validation Error Notes: Send alerts to manager Vend Ga…" at bounding box center [142, 107] width 126 height 128
copy div "Issue - Validation Issue Validation Error"
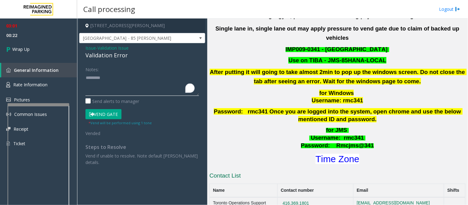
drag, startPoint x: 110, startPoint y: 78, endPoint x: 84, endPoint y: 66, distance: 28.8
click at [84, 66] on div "Notes: Send alerts to manager Vend Gate * Vend will be performed using 1 tone V…" at bounding box center [142, 114] width 123 height 101
paste textarea "**********"
click at [124, 86] on textarea "To enrich screen reader interactions, please activate Accessibility in Grammarl…" at bounding box center [141, 84] width 113 height 23
click at [173, 91] on textarea "To enrich screen reader interactions, please activate Accessibility in Grammarl…" at bounding box center [141, 84] width 113 height 23
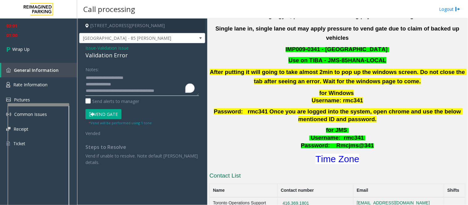
scroll to position [4, 0]
paste textarea "**********"
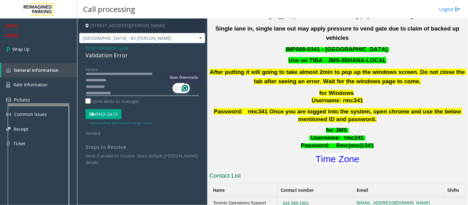
scroll to position [17, 0]
type textarea "**********"
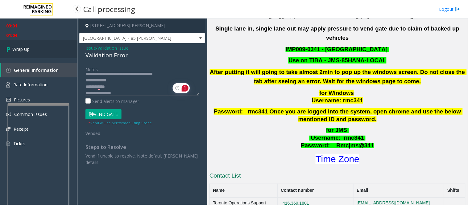
click at [28, 48] on span "Wrap Up" at bounding box center [20, 49] width 17 height 6
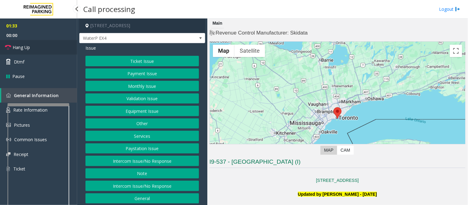
click at [19, 48] on span "Hang Up" at bounding box center [21, 47] width 17 height 6
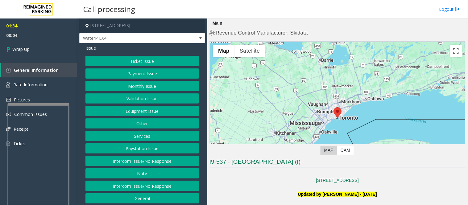
click at [154, 185] on button "Intercom Issue/No Response" at bounding box center [141, 186] width 113 height 10
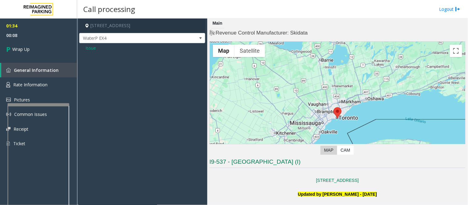
click at [87, 47] on span "Issue" at bounding box center [90, 48] width 10 height 6
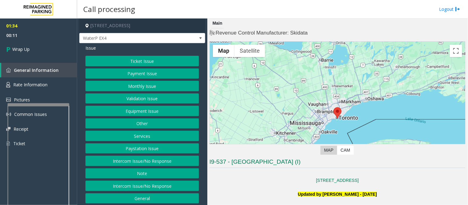
click at [162, 162] on button "Intercom Issue/No Response" at bounding box center [141, 161] width 113 height 10
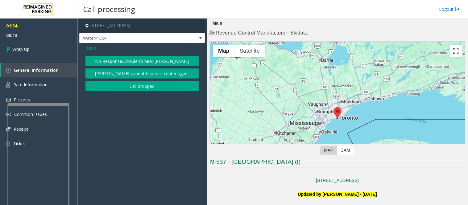
click at [161, 60] on button "No Response/Unable to hear [PERSON_NAME]" at bounding box center [141, 61] width 113 height 10
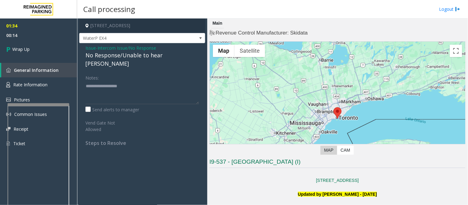
click at [88, 45] on span "Issue" at bounding box center [90, 48] width 10 height 6
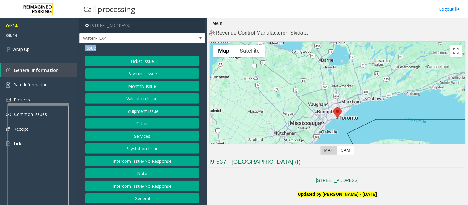
click at [87, 45] on span "Issue" at bounding box center [90, 48] width 10 height 6
click at [147, 161] on button "Intercom Issue/No Response" at bounding box center [141, 161] width 113 height 10
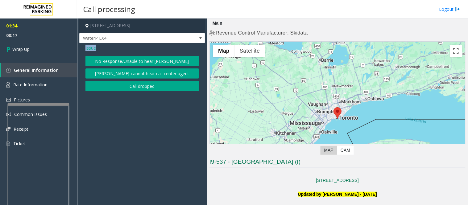
click at [133, 59] on button "No Response/Unable to hear [PERSON_NAME]" at bounding box center [141, 61] width 113 height 10
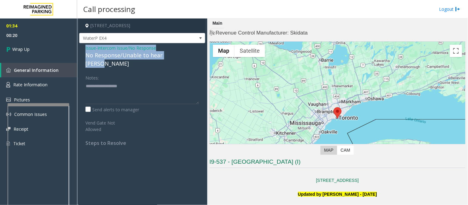
drag, startPoint x: 82, startPoint y: 48, endPoint x: 187, endPoint y: 55, distance: 104.7
click at [187, 55] on div "Issue - Intercom Issue/No Response No Response/Unable to hear parker Notes: Sen…" at bounding box center [142, 97] width 126 height 109
copy div "Issue - Intercom Issue/No Response No Response/Unable to hear parker"
click at [124, 83] on textarea "To enrich screen reader interactions, please activate Accessibility in Grammarl…" at bounding box center [141, 92] width 113 height 23
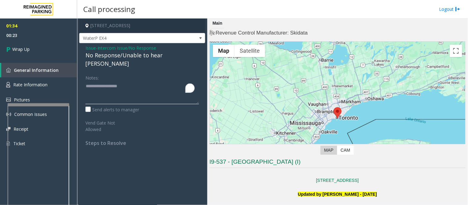
paste textarea "**********"
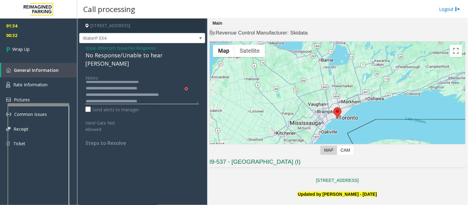
scroll to position [4, 0]
type textarea "**********"
click at [22, 47] on span "Wrap Up" at bounding box center [20, 49] width 17 height 6
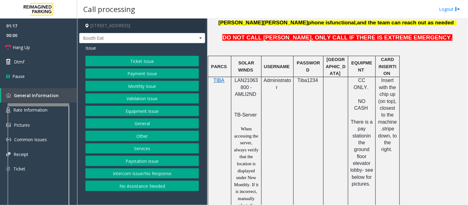
scroll to position [343, 0]
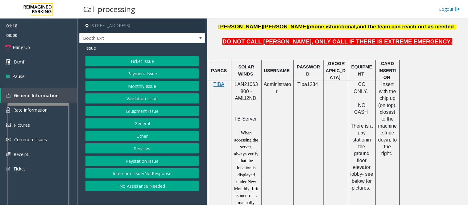
click at [240, 84] on p "LAN21063800 - AMLI2ND" at bounding box center [246, 95] width 26 height 28
click at [146, 60] on button "Ticket Issue" at bounding box center [141, 61] width 113 height 10
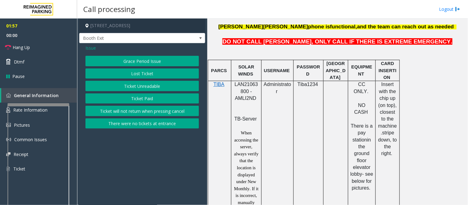
click at [94, 48] on span "Issue" at bounding box center [90, 48] width 10 height 6
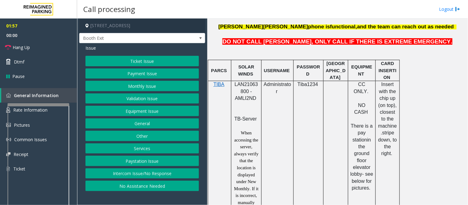
click at [128, 100] on button "Validation Issue" at bounding box center [141, 98] width 113 height 10
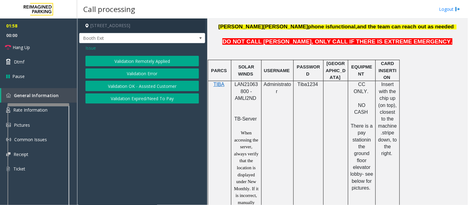
click at [125, 72] on button "Validation Error" at bounding box center [141, 73] width 113 height 10
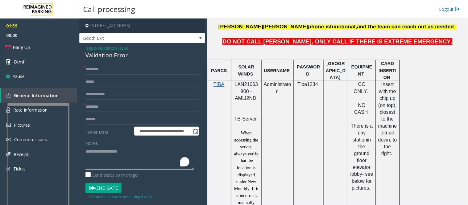
click at [126, 158] on textarea "To enrich screen reader interactions, please activate Accessibility in Grammarl…" at bounding box center [139, 157] width 109 height 23
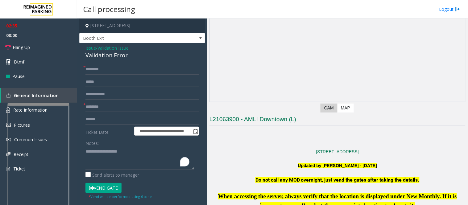
scroll to position [137, 0]
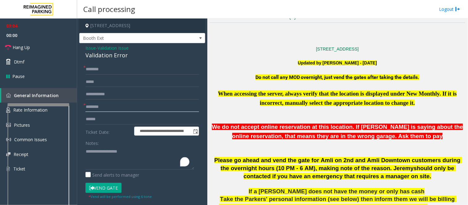
click at [124, 105] on input "text" at bounding box center [141, 107] width 113 height 10
click at [116, 120] on input "text" at bounding box center [141, 119] width 113 height 10
type input "*******"
click at [127, 159] on textarea "To enrich screen reader interactions, please activate Accessibility in Grammarl…" at bounding box center [139, 157] width 109 height 23
click at [109, 108] on input "text" at bounding box center [141, 107] width 113 height 10
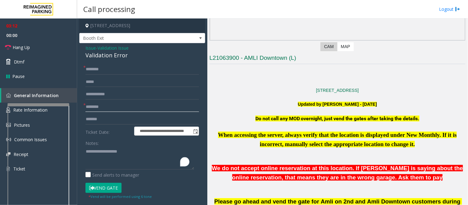
scroll to position [34, 0]
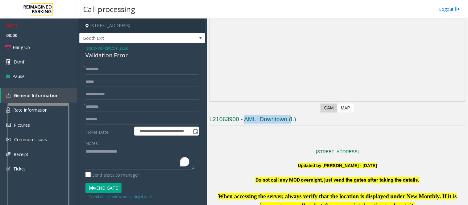
drag, startPoint x: 244, startPoint y: 120, endPoint x: 291, endPoint y: 122, distance: 47.3
click at [291, 122] on h3 "L21063900 - AMLI Downtown (L)" at bounding box center [337, 120] width 256 height 10
click at [178, 110] on input "**********" at bounding box center [141, 107] width 113 height 10
type input "**********"
drag, startPoint x: 89, startPoint y: 150, endPoint x: 90, endPoint y: 140, distance: 10.0
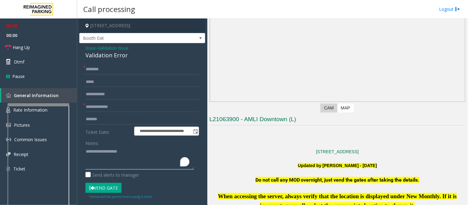
click at [89, 150] on textarea "To enrich screen reader interactions, please activate Accessibility in Grammarl…" at bounding box center [139, 157] width 109 height 23
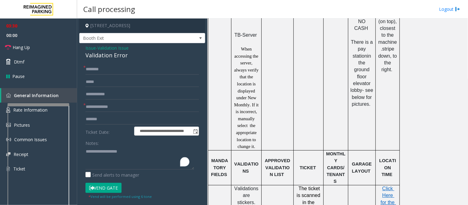
scroll to position [479, 0]
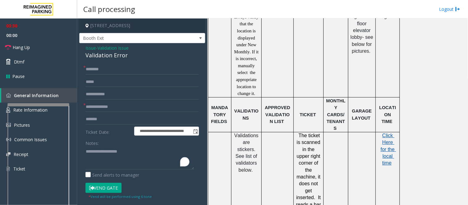
click at [390, 133] on span "Click Here for the local time" at bounding box center [387, 149] width 15 height 33
drag, startPoint x: 84, startPoint y: 48, endPoint x: 142, endPoint y: 58, distance: 59.2
click at [142, 58] on div "**********" at bounding box center [142, 167] width 126 height 249
click at [138, 162] on textarea "To enrich screen reader interactions, please activate Accessibility in Grammarl…" at bounding box center [139, 157] width 109 height 23
click at [141, 162] on textarea "To enrich screen reader interactions, please activate Accessibility in Grammarl…" at bounding box center [139, 157] width 109 height 23
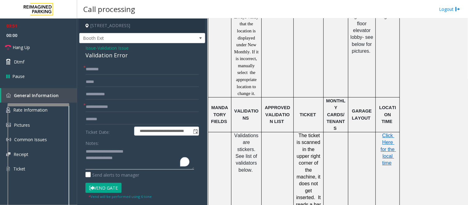
paste textarea "**********"
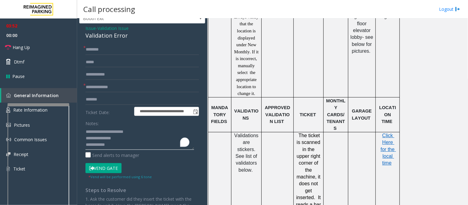
scroll to position [34, 0]
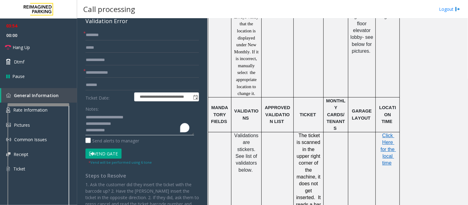
type textarea "**********"
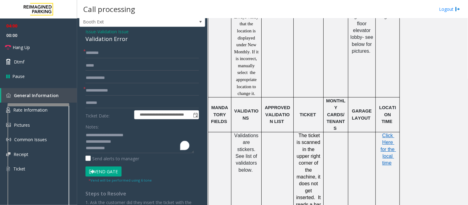
scroll to position [0, 0]
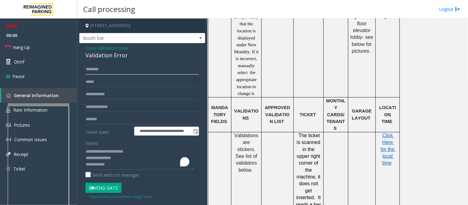
click at [133, 71] on input "text" at bounding box center [141, 69] width 113 height 10
type input "******"
click at [102, 188] on button "Vend Gate" at bounding box center [103, 188] width 36 height 10
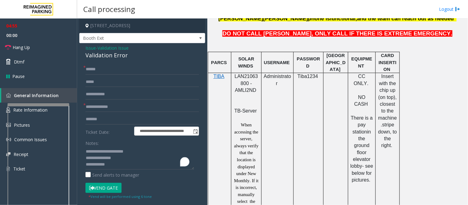
scroll to position [343, 0]
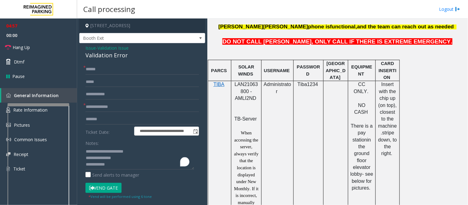
click at [243, 82] on span "LAN21063800 - AMLI2ND" at bounding box center [246, 91] width 23 height 19
copy span "LAN21063800"
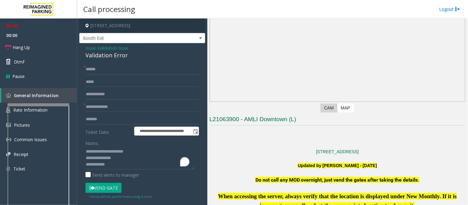
scroll to position [0, 0]
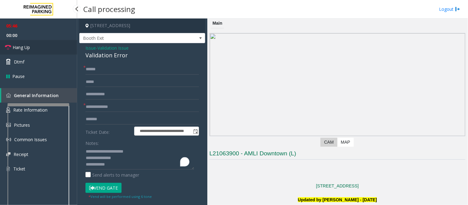
click at [19, 47] on span "Hang Up" at bounding box center [21, 47] width 17 height 6
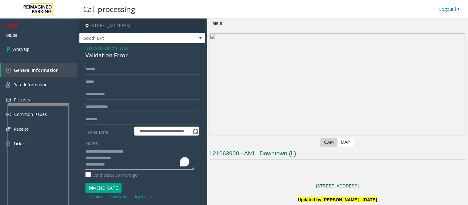
click at [133, 155] on textarea "To enrich screen reader interactions, please activate Accessibility in Grammarl…" at bounding box center [139, 157] width 109 height 23
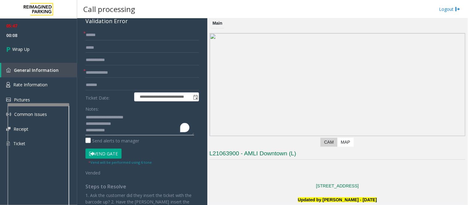
click at [117, 130] on textarea "To enrich screen reader interactions, please activate Accessibility in Grammarl…" at bounding box center [139, 123] width 109 height 23
type textarea "**********"
click at [89, 84] on input "*******" at bounding box center [141, 85] width 113 height 10
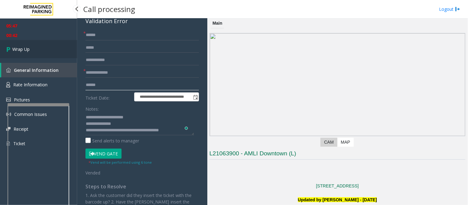
type input "******"
click at [16, 47] on span "Wrap Up" at bounding box center [20, 49] width 17 height 6
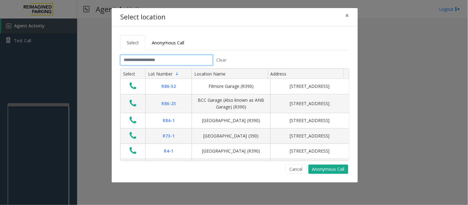
click at [165, 62] on input "text" at bounding box center [166, 60] width 93 height 10
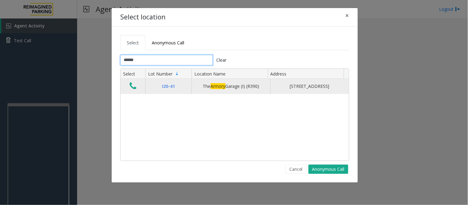
type input "******"
click at [131, 89] on icon "Data table" at bounding box center [133, 86] width 7 height 9
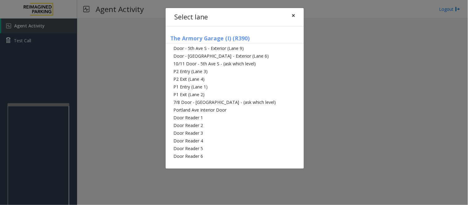
click at [292, 17] on span "×" at bounding box center [293, 15] width 4 height 9
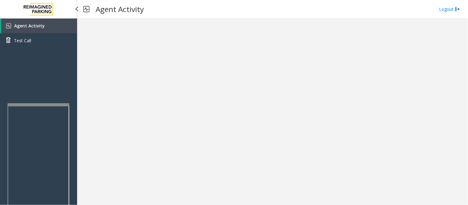
click at [72, 119] on div "Agent Activity Test Call" at bounding box center [38, 121] width 77 height 205
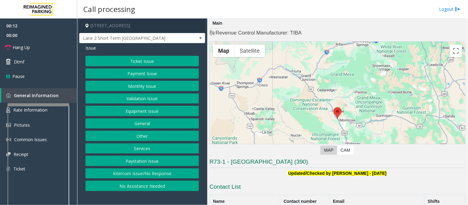
click at [146, 176] on button "Intercom Issue/No Response" at bounding box center [141, 173] width 113 height 10
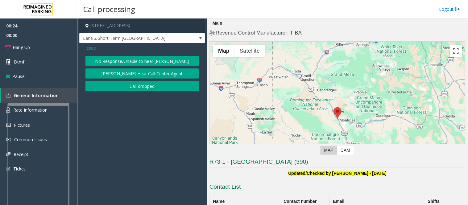
click at [150, 61] on button "No Response/Unable to hear [PERSON_NAME]" at bounding box center [141, 61] width 113 height 10
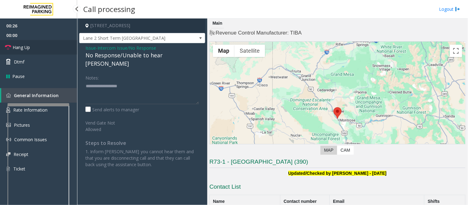
click at [20, 47] on span "Hang Up" at bounding box center [21, 47] width 17 height 6
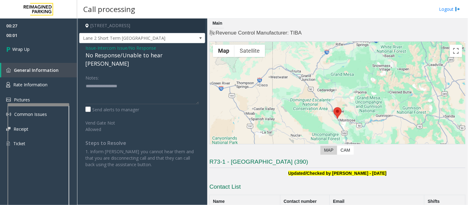
click at [87, 46] on span "Issue" at bounding box center [90, 48] width 10 height 6
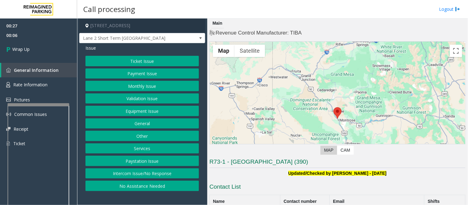
click at [142, 174] on button "Intercom Issue/No Response" at bounding box center [141, 173] width 113 height 10
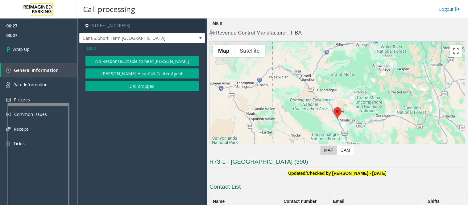
click at [153, 62] on button "No Response/Unable to hear [PERSON_NAME]" at bounding box center [141, 61] width 113 height 10
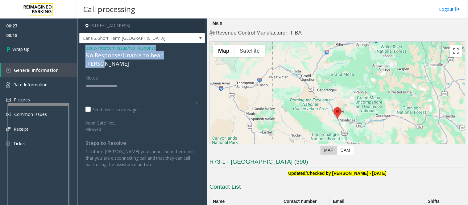
drag, startPoint x: 85, startPoint y: 49, endPoint x: 186, endPoint y: 56, distance: 101.4
click at [186, 56] on div "Issue - Intercom Issue/No Response No Response/Unable to hear parker Notes: Sen…" at bounding box center [142, 108] width 126 height 131
copy div "Issue - Intercom Issue/No Response No Response/Unable to hear parker"
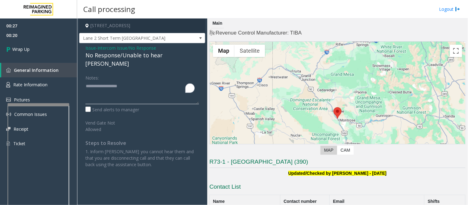
click at [88, 81] on textarea "To enrich screen reader interactions, please activate Accessibility in Grammarl…" at bounding box center [141, 92] width 113 height 23
paste textarea "**********"
click at [165, 84] on textarea "To enrich screen reader interactions, please activate Accessibility in Grammarl…" at bounding box center [141, 92] width 113 height 23
paste textarea "**********"
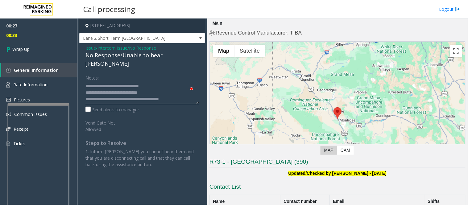
scroll to position [4, 0]
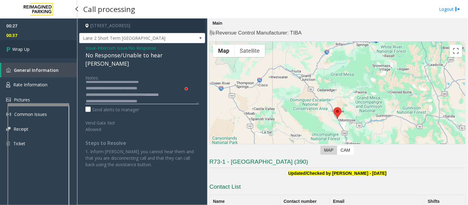
type textarea "**********"
click at [17, 48] on span "Wrap Up" at bounding box center [20, 49] width 17 height 6
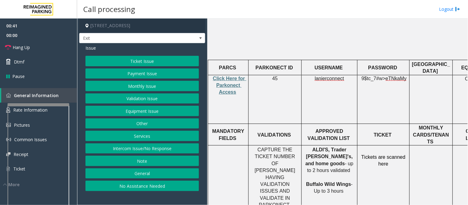
scroll to position [205, 0]
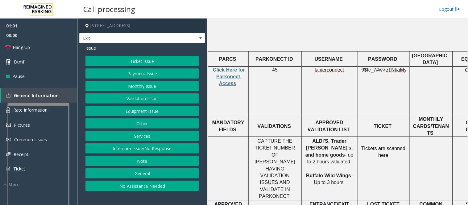
click at [139, 136] on button "Services" at bounding box center [141, 136] width 113 height 10
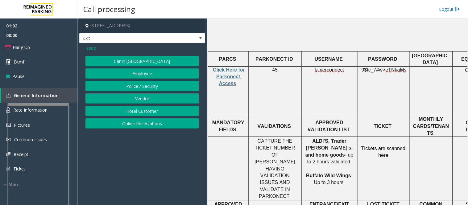
click at [144, 122] on button "Online Reservations" at bounding box center [141, 123] width 113 height 10
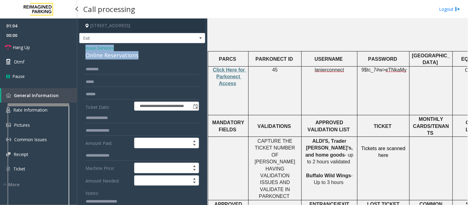
drag, startPoint x: 149, startPoint y: 59, endPoint x: 81, endPoint y: 49, distance: 68.5
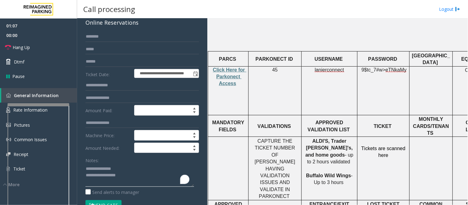
click at [139, 177] on textarea "To enrich screen reader interactions, please activate Accessibility in Grammarl…" at bounding box center [139, 175] width 109 height 23
click at [91, 183] on textarea "To enrich screen reader interactions, please activate Accessibility in Grammarl…" at bounding box center [139, 175] width 109 height 23
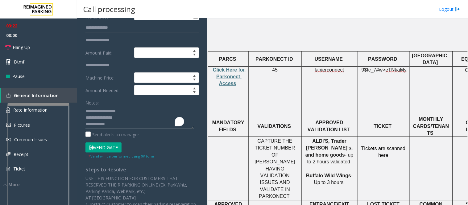
scroll to position [101, 0]
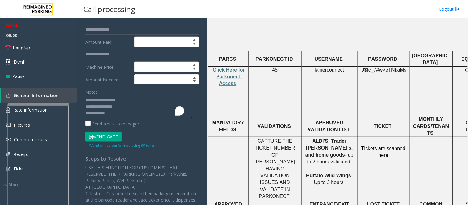
type textarea "**********"
click at [107, 135] on button "Vend Gate" at bounding box center [103, 137] width 36 height 10
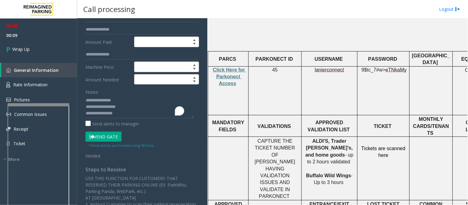
scroll to position [6, 0]
drag, startPoint x: 121, startPoint y: 113, endPoint x: 82, endPoint y: 113, distance: 39.5
click at [82, 113] on div "**********" at bounding box center [142, 140] width 123 height 354
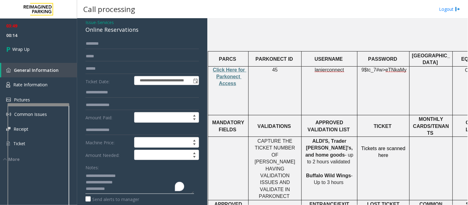
scroll to position [0, 0]
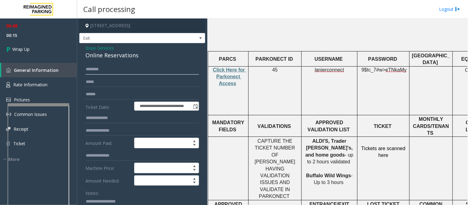
click at [110, 67] on input "text" at bounding box center [141, 69] width 113 height 10
paste input "**********"
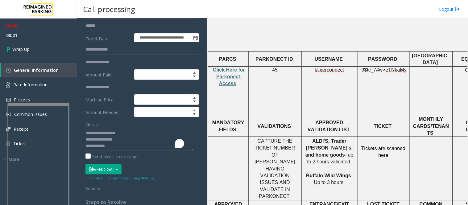
scroll to position [103, 0]
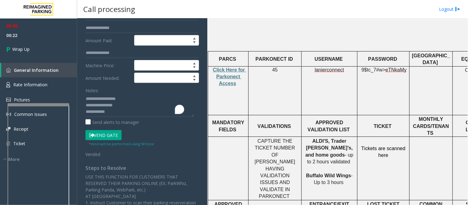
type input "**********"
drag, startPoint x: 120, startPoint y: 111, endPoint x: 85, endPoint y: 111, distance: 34.2
click at [85, 111] on textarea "To enrich screen reader interactions, please activate Accessibility in Grammarl…" at bounding box center [139, 105] width 109 height 23
click at [124, 103] on textarea "To enrich screen reader interactions, please activate Accessibility in Grammarl…" at bounding box center [139, 105] width 109 height 23
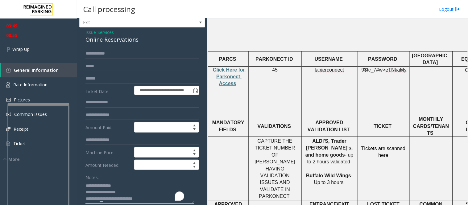
scroll to position [0, 0]
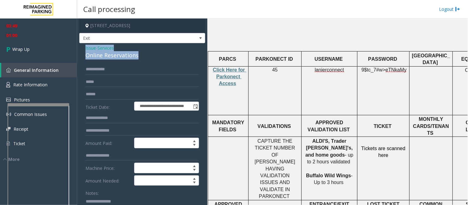
drag, startPoint x: 143, startPoint y: 56, endPoint x: 85, endPoint y: 51, distance: 58.2
copy div "Issue - Services Online Reservations"
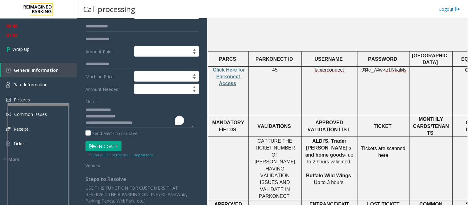
scroll to position [99, 0]
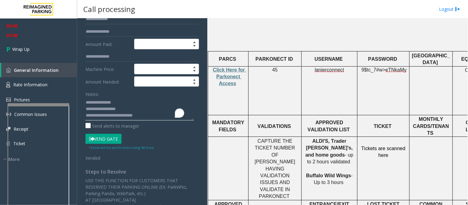
click at [128, 109] on textarea "To enrich screen reader interactions, please activate Accessibility in Grammarl…" at bounding box center [139, 108] width 109 height 23
click at [85, 115] on textarea "To enrich screen reader interactions, please activate Accessibility in Grammarl…" at bounding box center [139, 108] width 109 height 23
click at [109, 112] on textarea "To enrich screen reader interactions, please activate Accessibility in Grammarl…" at bounding box center [139, 108] width 109 height 23
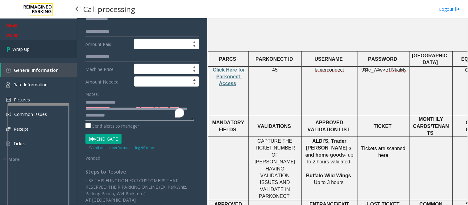
type textarea "**********"
click at [18, 50] on span "Wrap Up" at bounding box center [20, 49] width 17 height 6
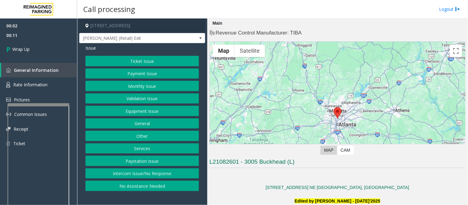
click at [149, 172] on button "Intercom Issue/No Response" at bounding box center [141, 173] width 113 height 10
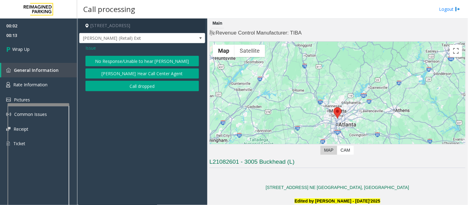
click at [147, 61] on button "No Response/Unable to hear [PERSON_NAME]" at bounding box center [141, 61] width 113 height 10
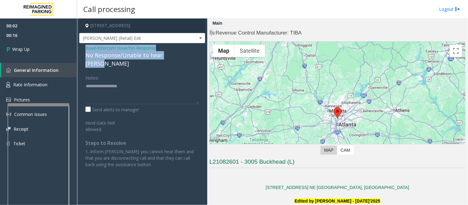
drag, startPoint x: 186, startPoint y: 57, endPoint x: 82, endPoint y: 48, distance: 104.3
click at [82, 48] on div "Issue - Intercom Issue/No Response No Response/Unable to hear parker Notes: Sen…" at bounding box center [142, 108] width 126 height 131
copy div "Issue - Intercom Issue/No Response No Response/Unable to hear parker"
click at [110, 82] on textarea "To enrich screen reader interactions, please activate Accessibility in Grammarl…" at bounding box center [141, 92] width 113 height 23
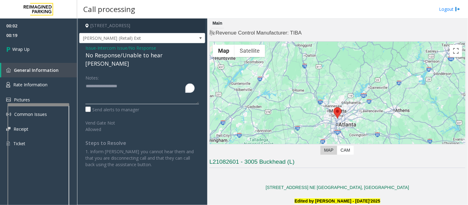
paste textarea "**********"
type textarea "**********"
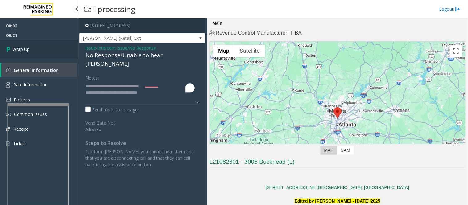
click at [24, 47] on span "Wrap Up" at bounding box center [20, 49] width 17 height 6
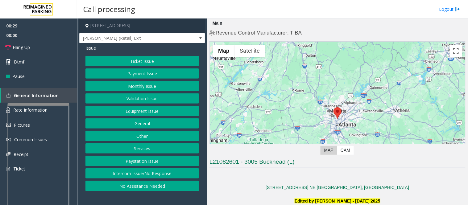
click at [146, 175] on button "Intercom Issue/No Response" at bounding box center [141, 173] width 113 height 10
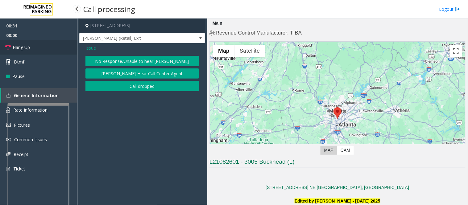
click at [19, 46] on span "Hang Up" at bounding box center [21, 47] width 17 height 6
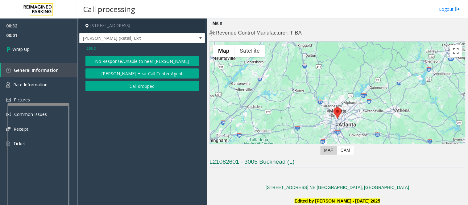
click at [134, 59] on button "No Response/Unable to hear [PERSON_NAME]" at bounding box center [141, 61] width 113 height 10
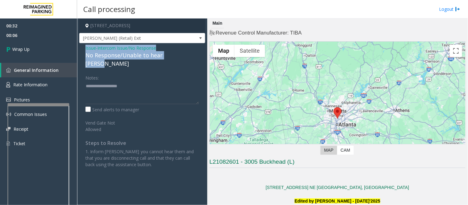
drag, startPoint x: 82, startPoint y: 47, endPoint x: 184, endPoint y: 54, distance: 102.7
click at [184, 54] on div "Issue - Intercom Issue/No Response No Response/Unable to hear parker Notes: Sen…" at bounding box center [142, 108] width 126 height 131
copy div "Issue - Intercom Issue/No Response No Response/Unable to hear parker"
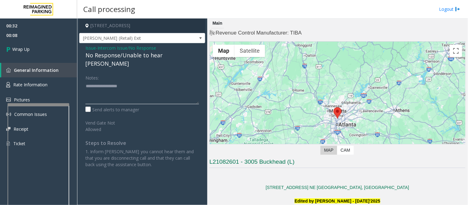
click at [91, 81] on textarea at bounding box center [141, 92] width 113 height 23
paste textarea "**********"
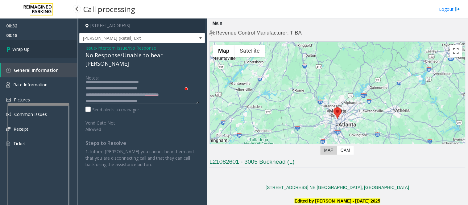
type textarea "**********"
click at [22, 46] on span "Wrap Up" at bounding box center [20, 49] width 17 height 6
